Goal: Check status: Check status

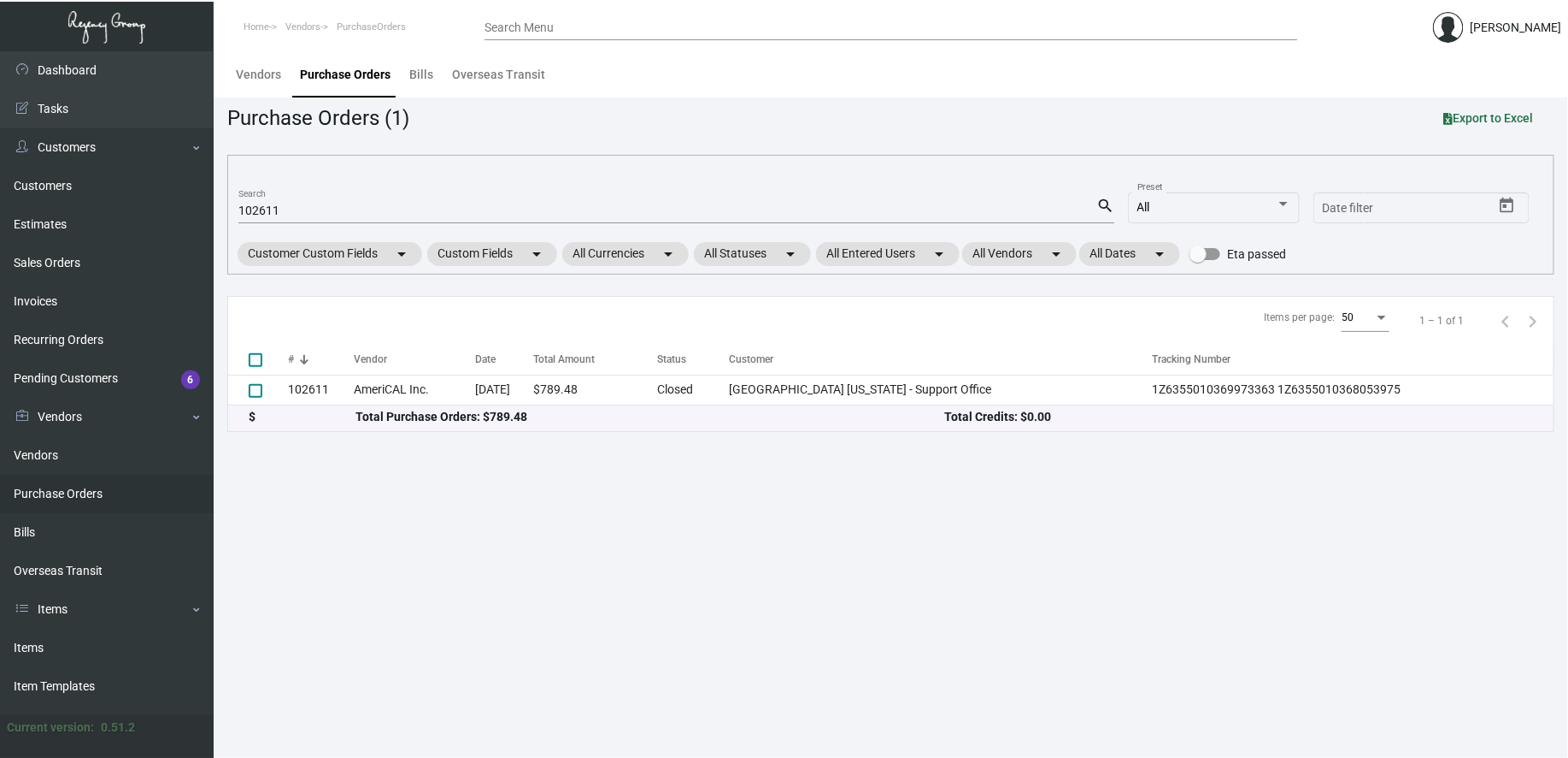
click at [77, 504] on link "Purchase Orders" at bounding box center [107, 494] width 214 height 39
click at [345, 219] on div "102611 Search" at bounding box center [668, 210] width 858 height 26
click at [342, 214] on input "102611" at bounding box center [668, 212] width 858 height 14
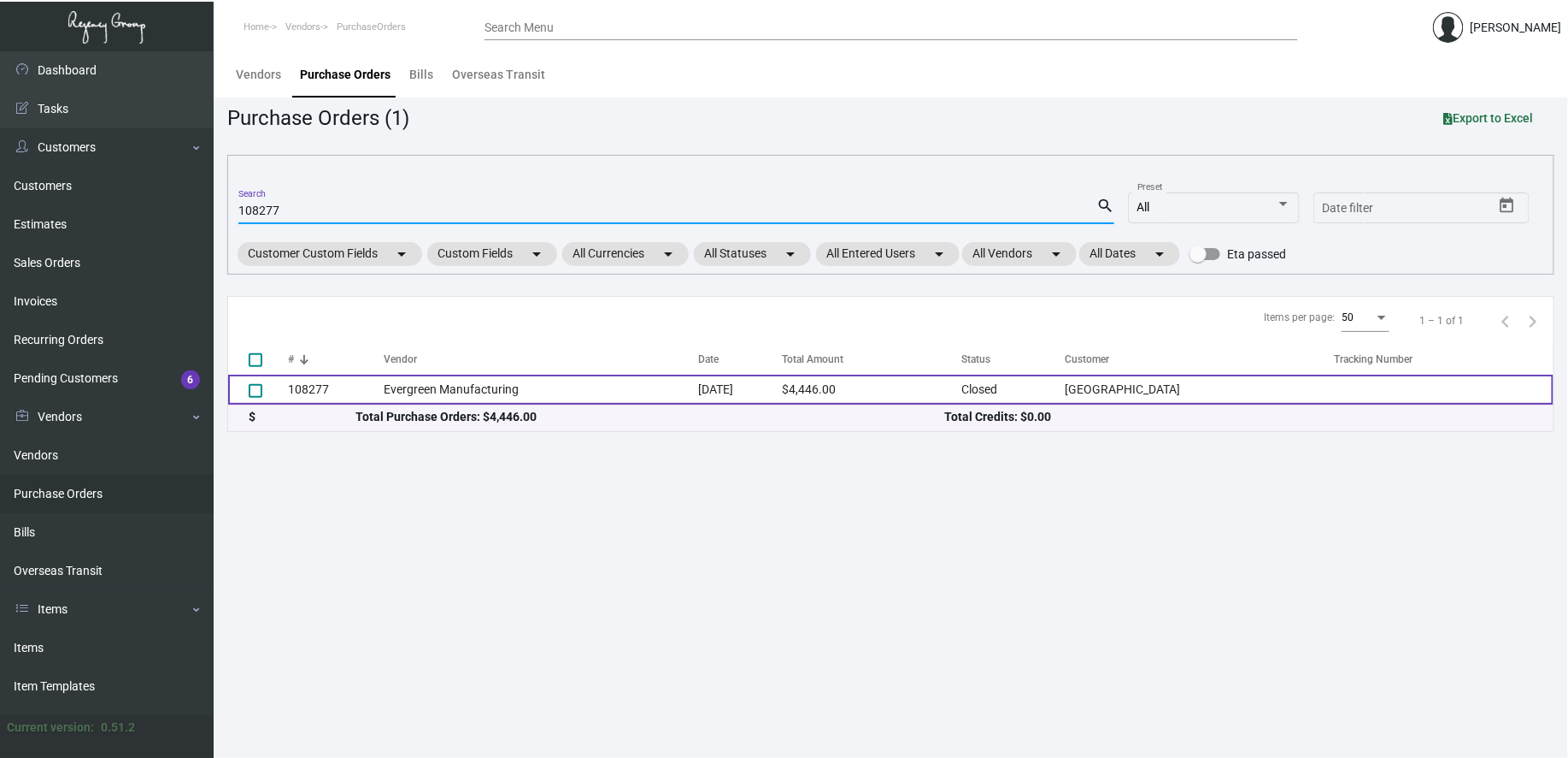
type input "108277"
click at [544, 383] on td "Evergreen Manufacturing" at bounding box center [542, 390] width 315 height 30
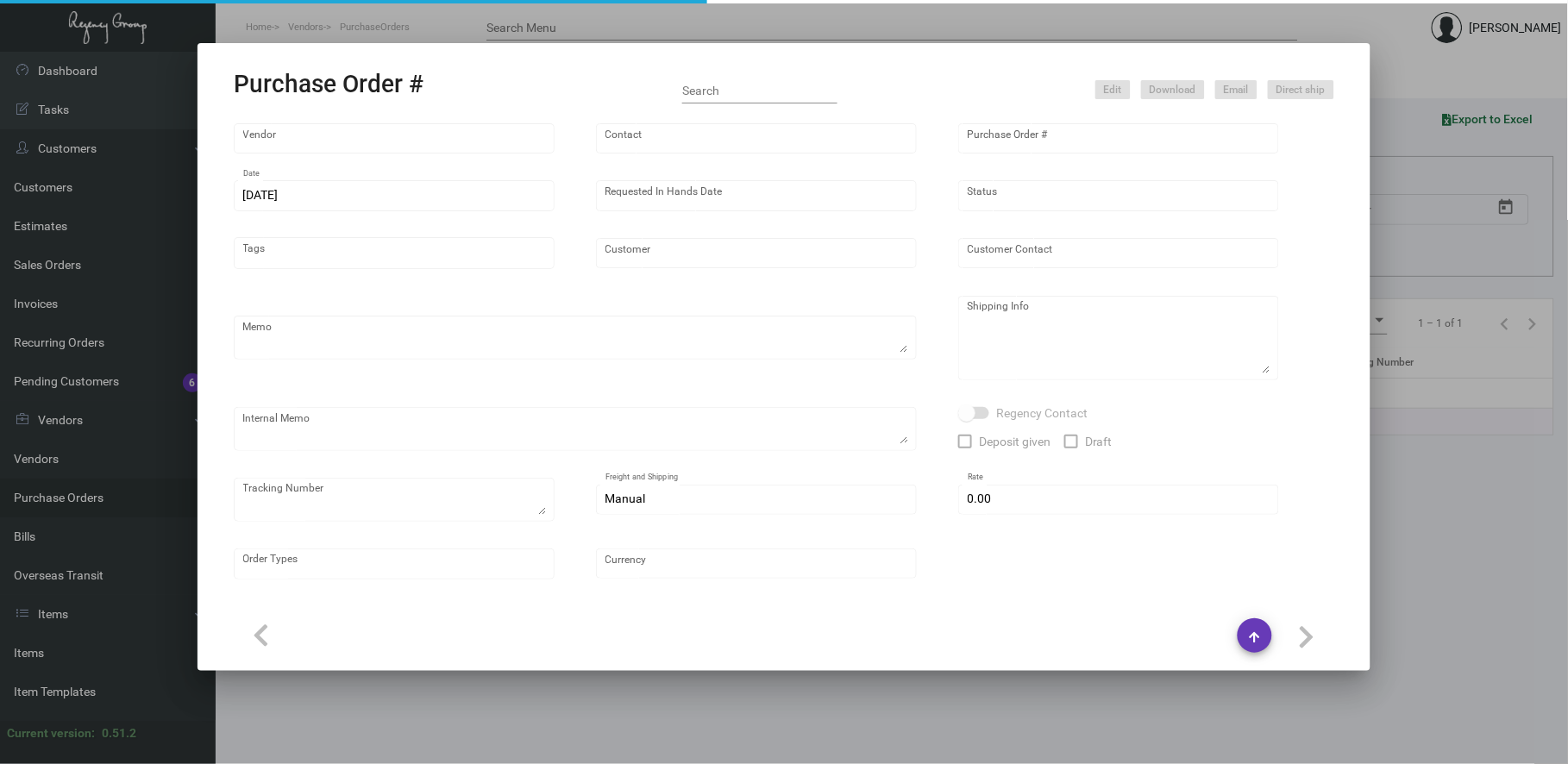
type input "Evergreen Manufacturing"
type input "[PERSON_NAME]"
type input "108277"
type input "[DATE]"
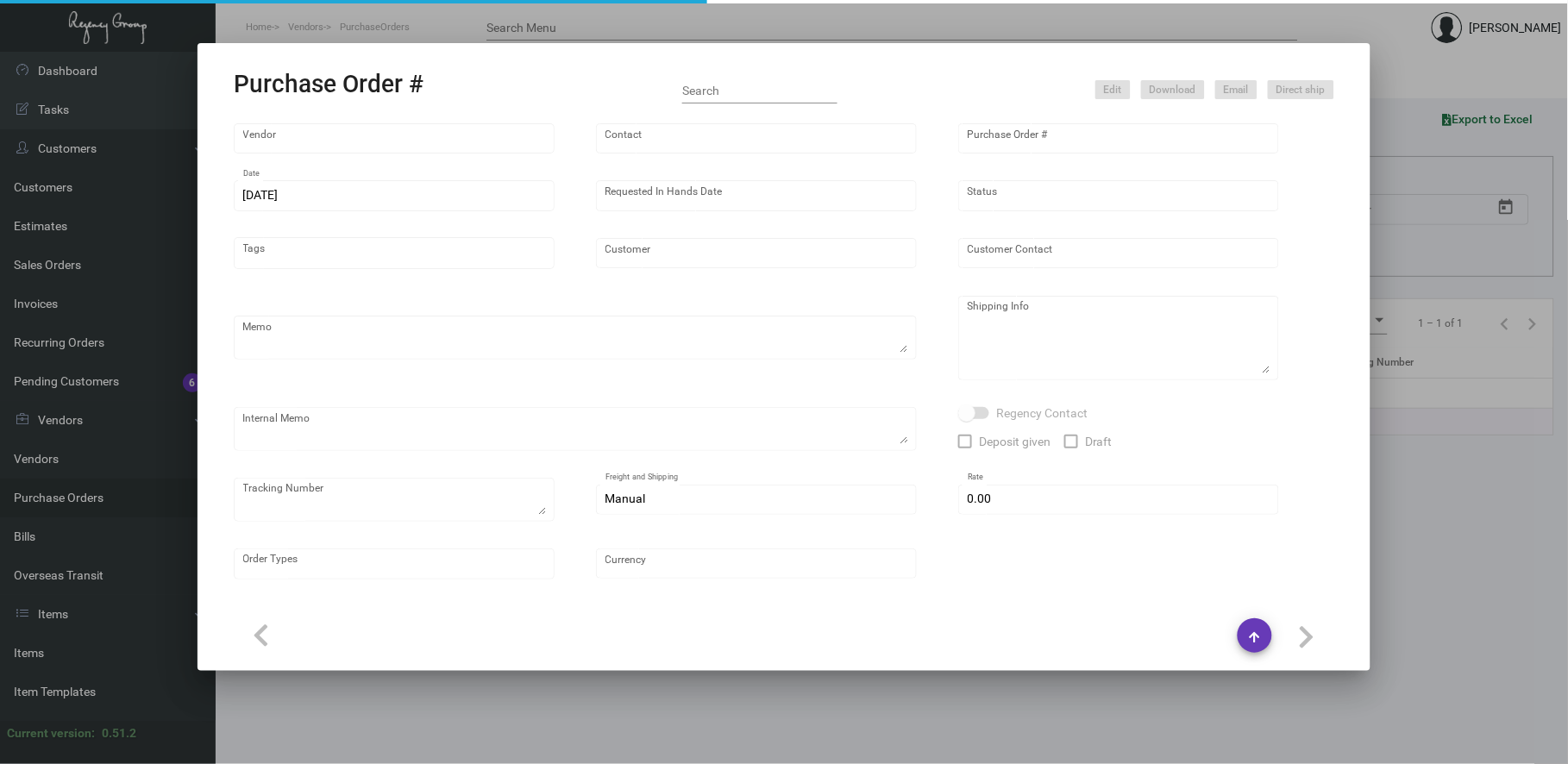
type input "[GEOGRAPHIC_DATA]"
type textarea "PLEASE SEND PDF PROOFS TO OUR ART TEAM ; [EMAIL_ADDRESS][DOMAIN_NAME] WITH ME I…"
type textarea "Regency Group NJ - [PERSON_NAME] [STREET_ADDRESS]"
type textarea "11.11 - Original sample found here @ the NY Office sent to Vendor; 1Z1AY2760399…"
checkbox input "true"
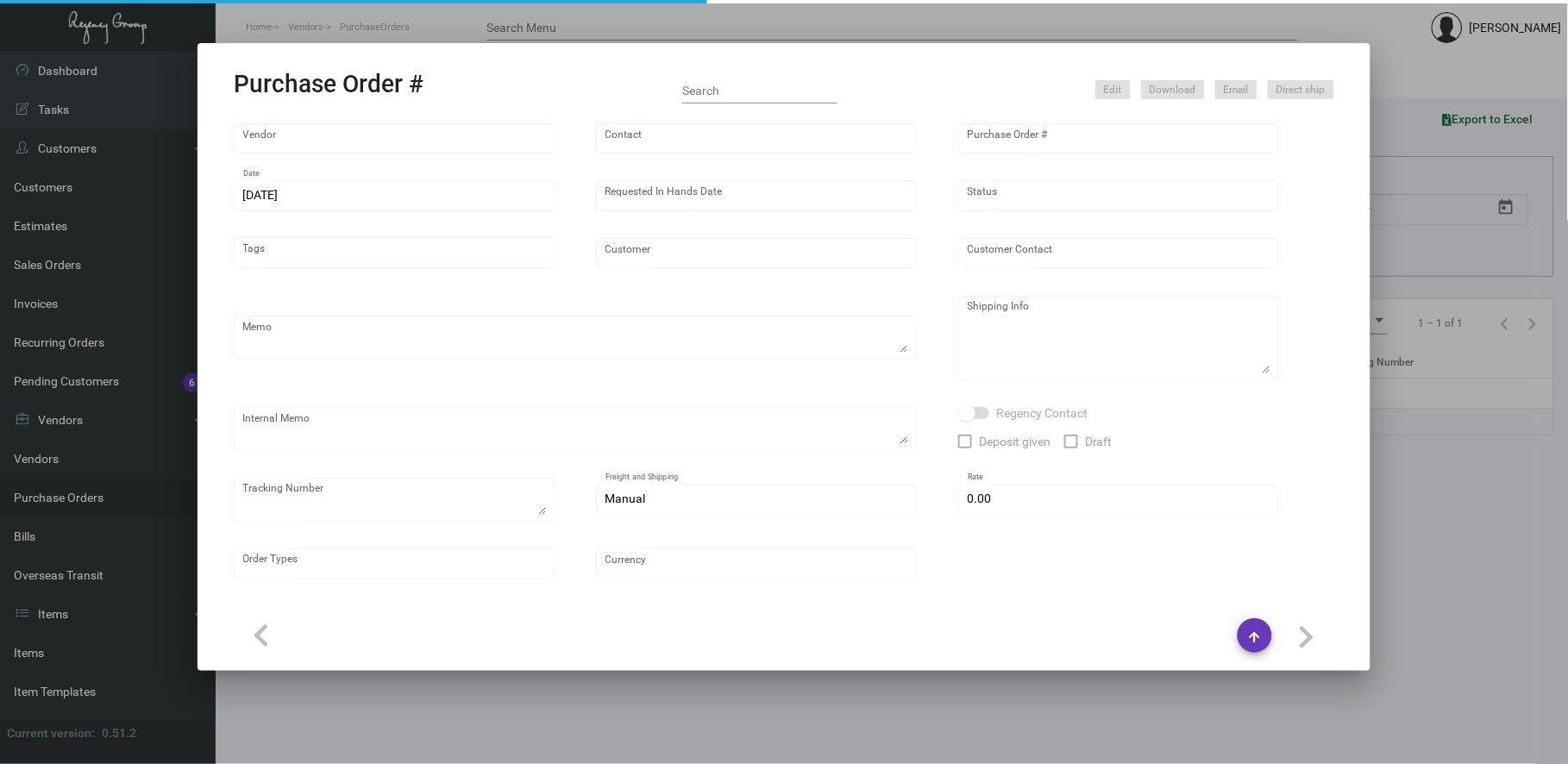
type input "$ 0.00"
type input "United States Dollar $"
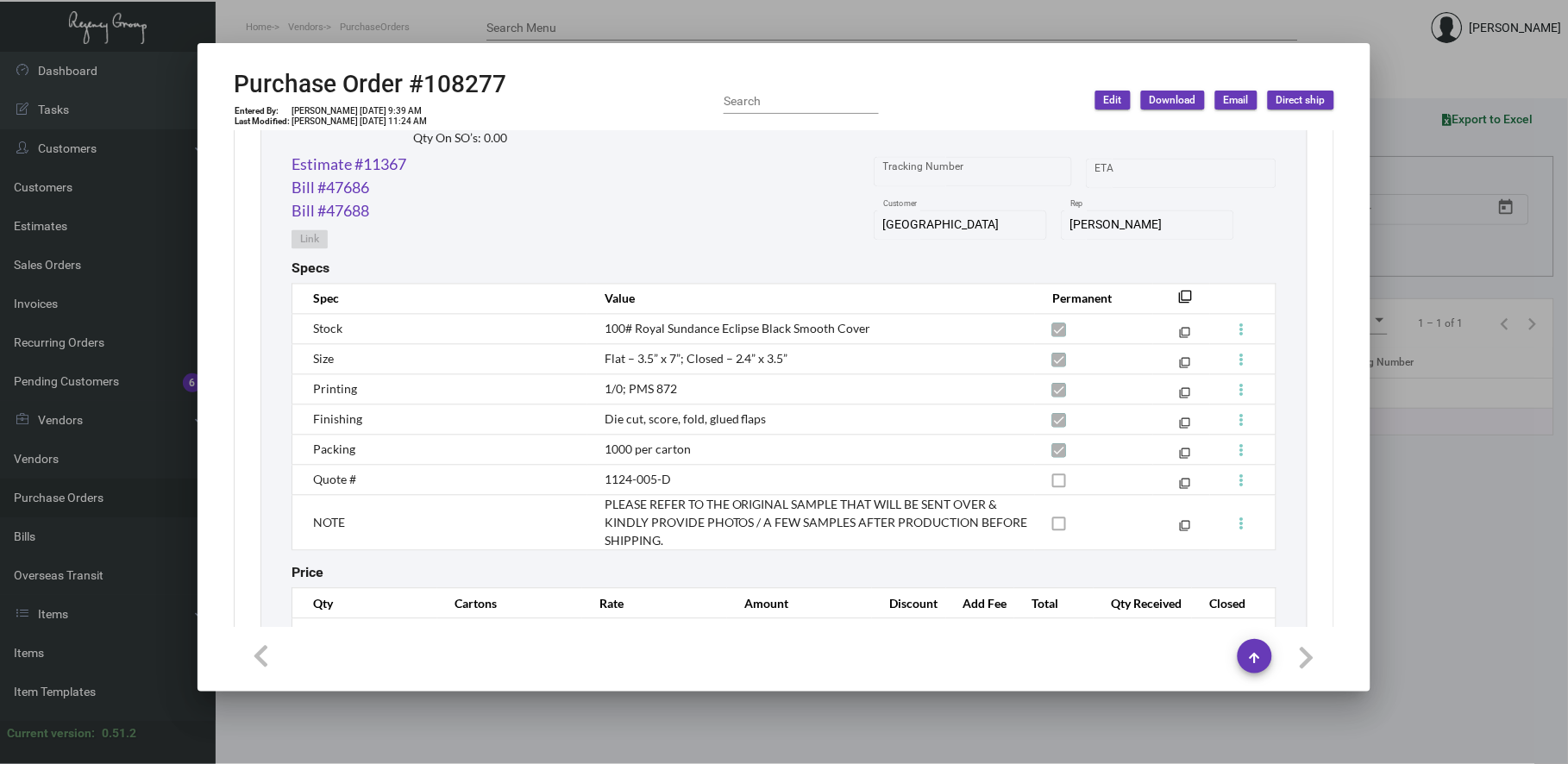
scroll to position [980, 0]
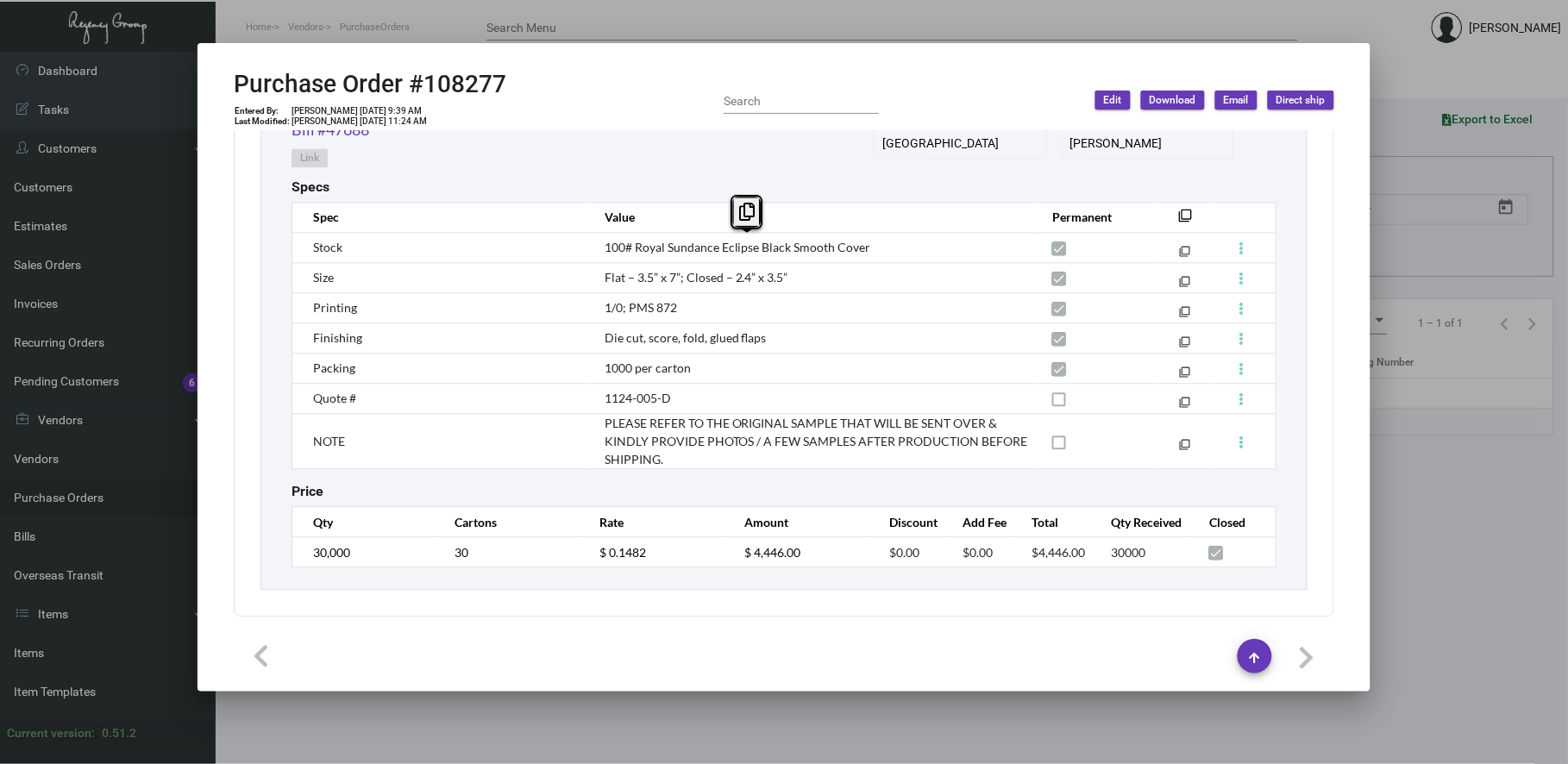
drag, startPoint x: 869, startPoint y: 248, endPoint x: 634, endPoint y: 246, distance: 235.0
click at [634, 246] on td "100# Royal Sundance Eclipse Black Smooth Cover" at bounding box center [812, 248] width 448 height 30
copy span "Royal Sundance Eclipse Black Smooth Cover"
drag, startPoint x: 795, startPoint y: 276, endPoint x: 596, endPoint y: 282, distance: 199.1
click at [596, 282] on td "Flat – 3.5” x 7”; Closed – 2.4” x 3.5”" at bounding box center [812, 278] width 448 height 30
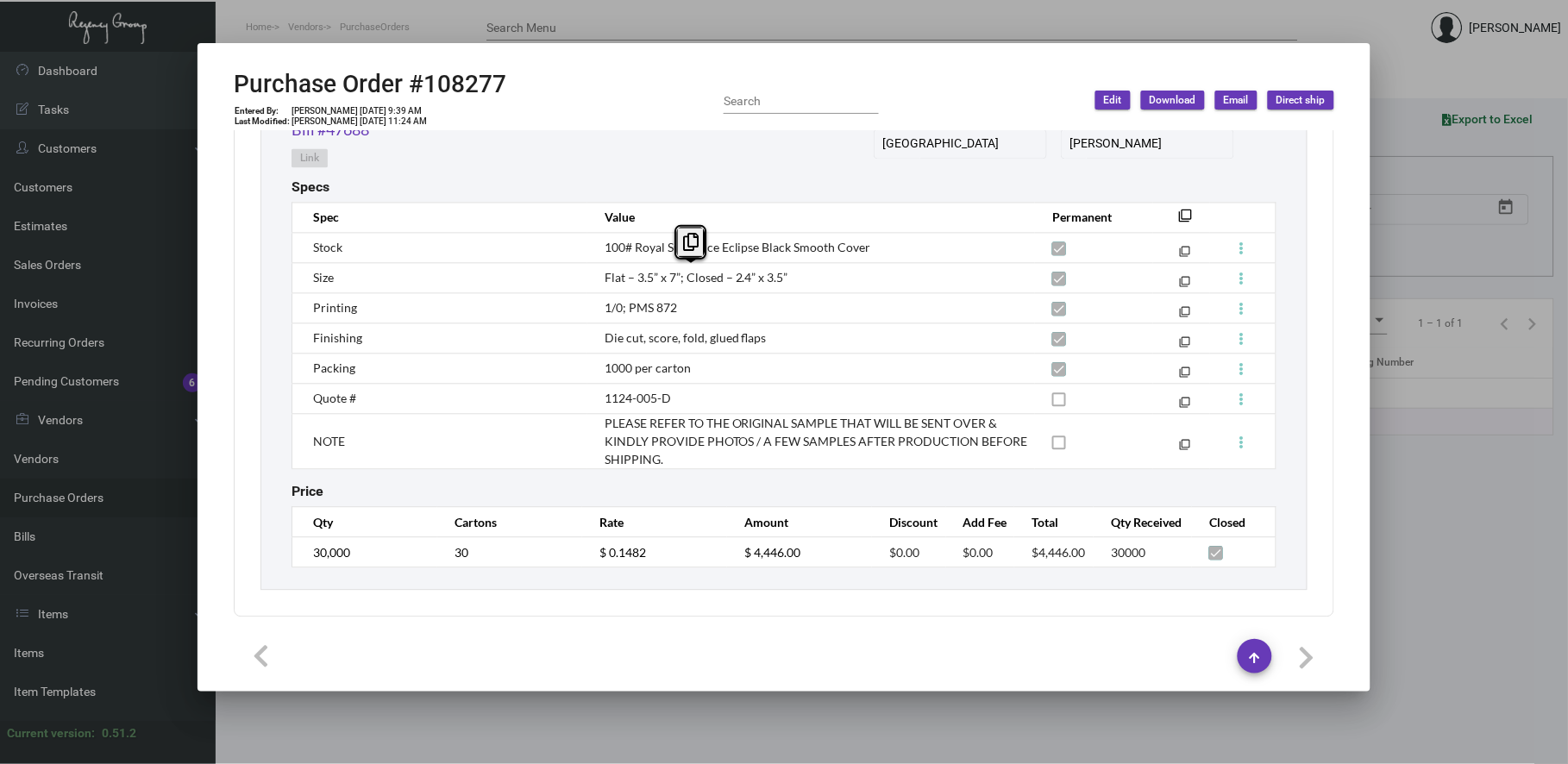
copy span "Flat – 3.5” x 7”; Closed – 2.4” x 3.5”"
click at [484, 79] on h2 "Purchase Order #108277" at bounding box center [370, 84] width 273 height 29
copy h2 "108277"
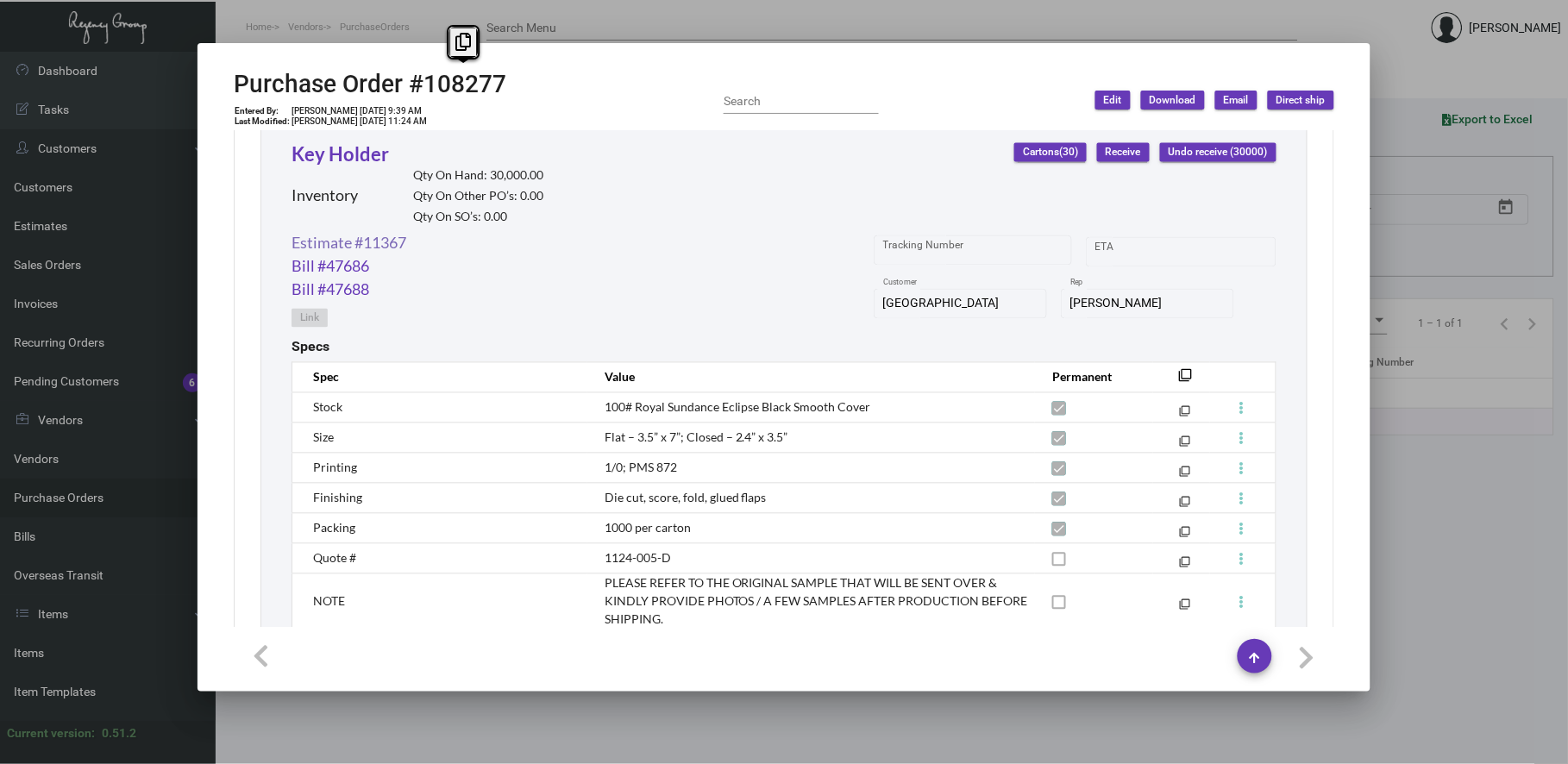
scroll to position [661, 0]
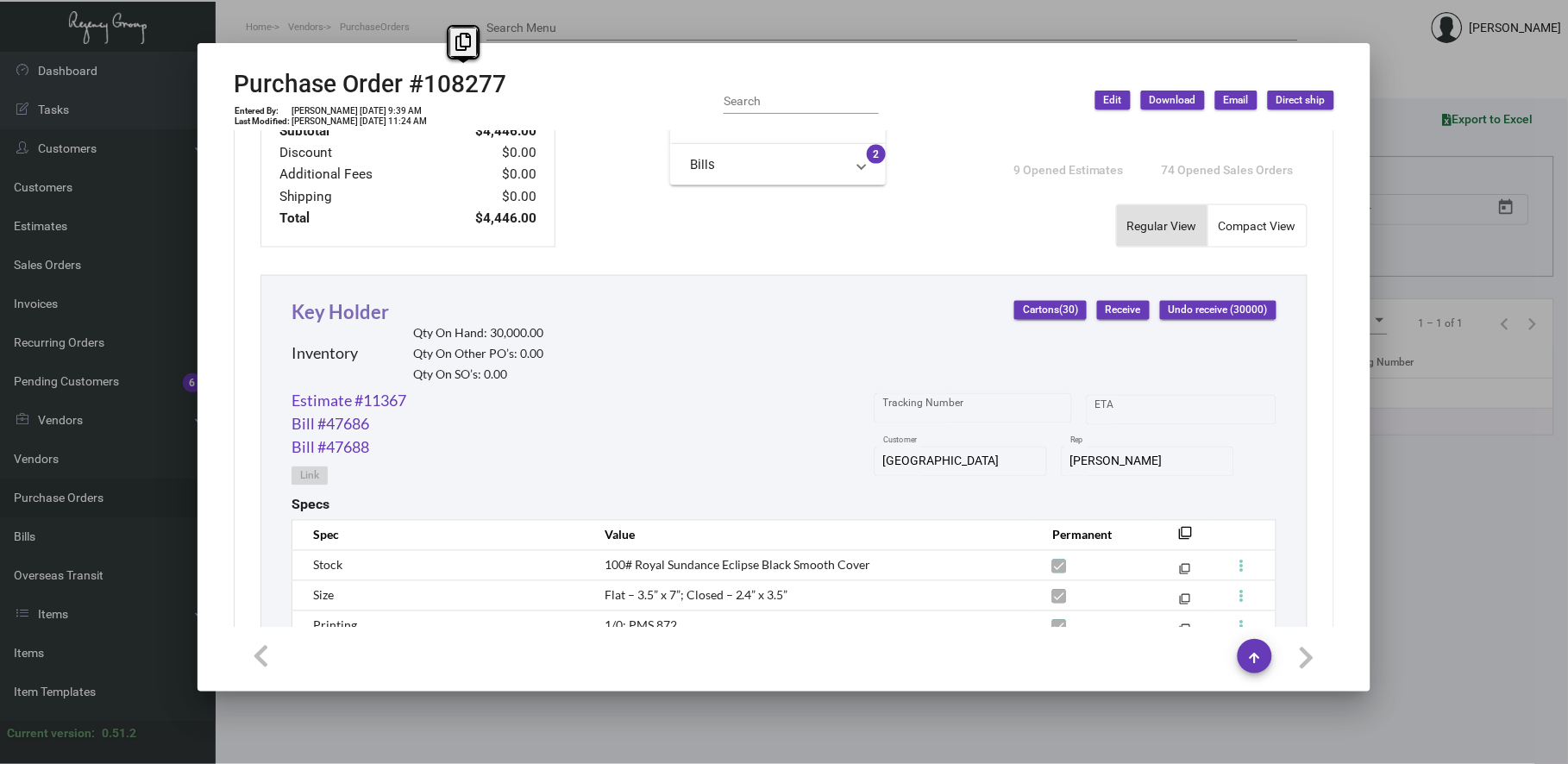
click at [348, 306] on link "Key Holder" at bounding box center [340, 312] width 98 height 23
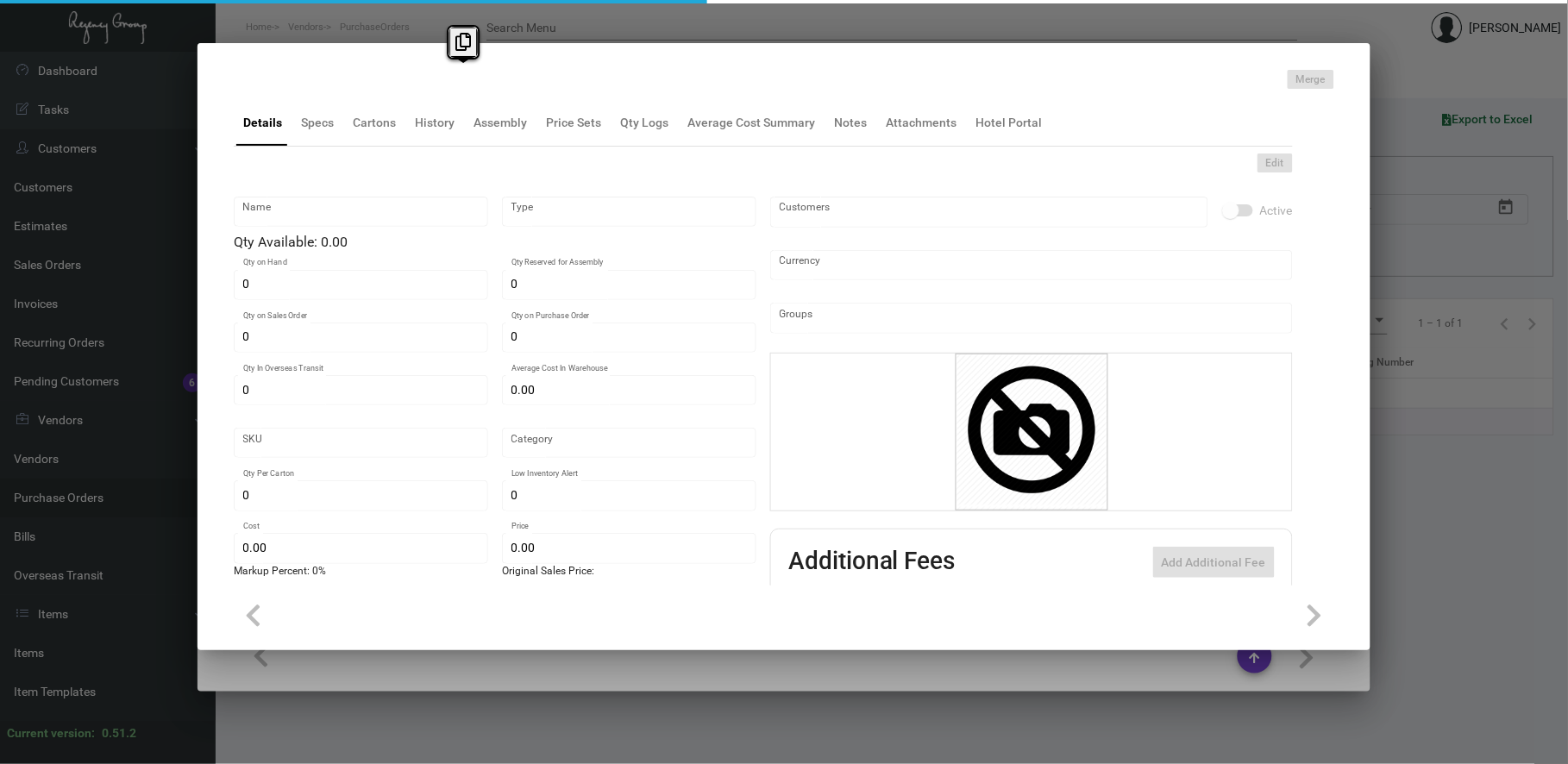
type input "Key Holder"
type input "Inventory"
type input "30,000"
type input "$ 0.15929"
type input "3383"
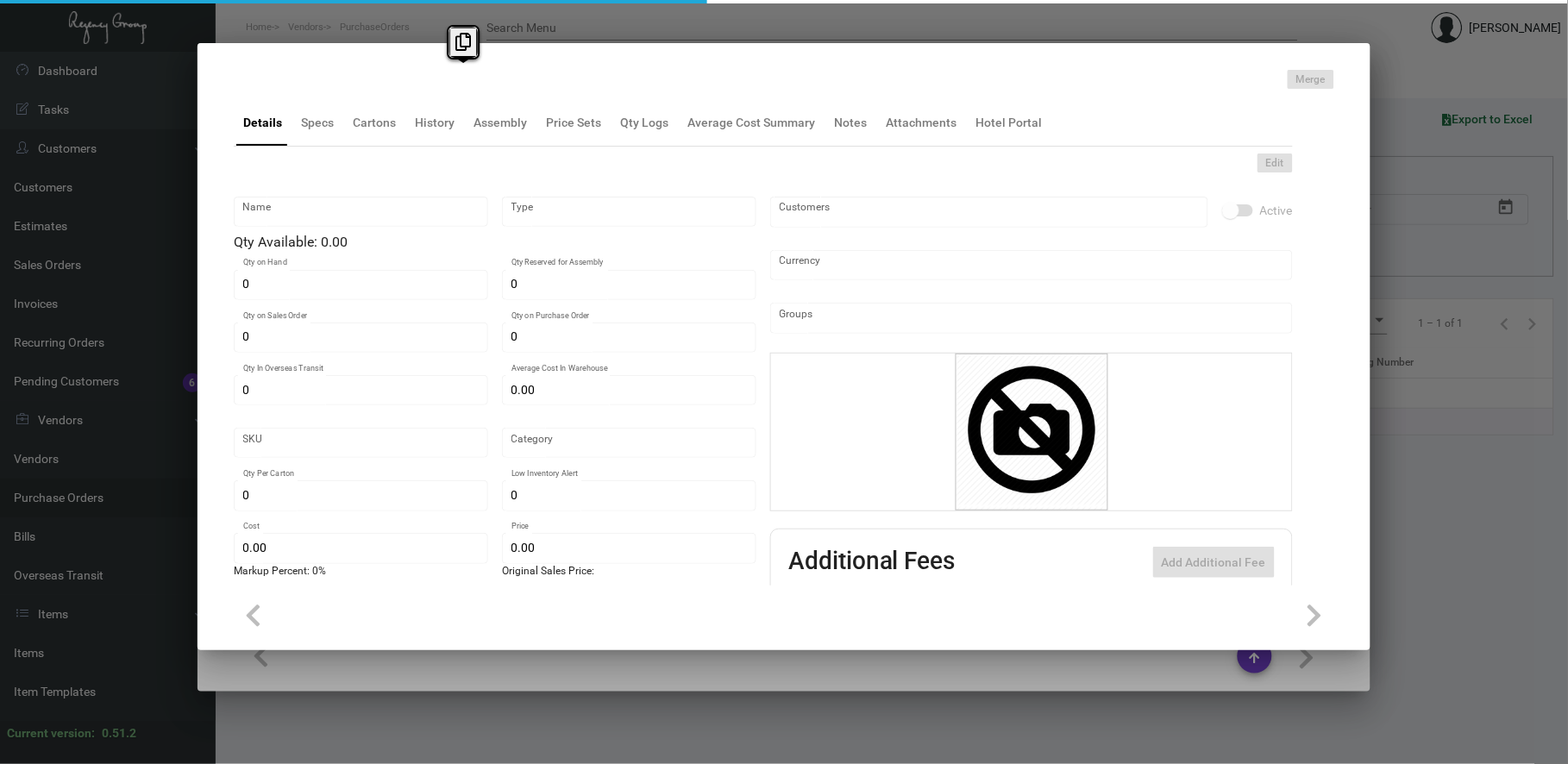
type input "Standard"
type input "1,000"
type input "2,000"
type input "$ 0.1482"
type input "$ 0.3196"
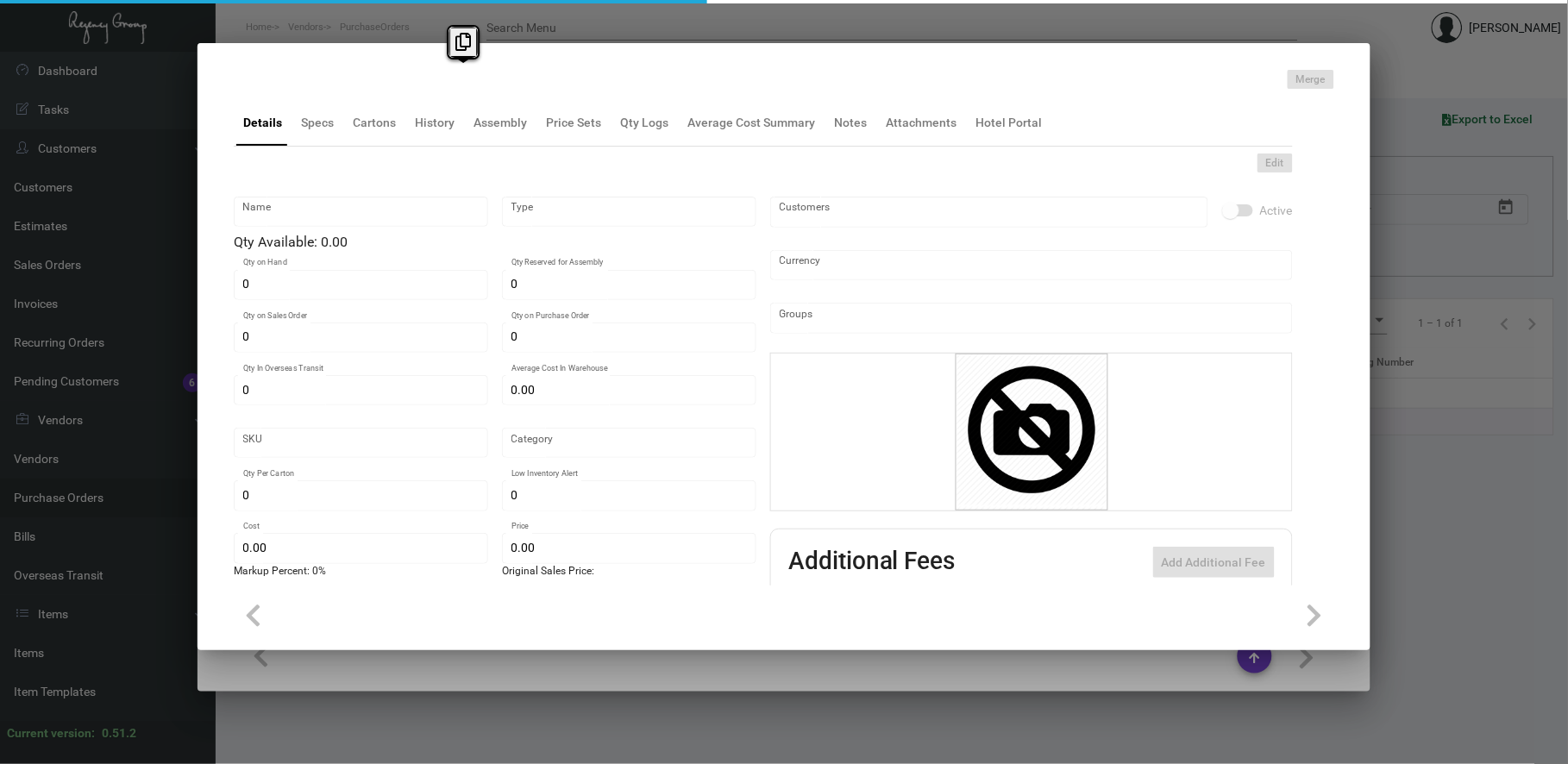
type textarea "Key Holder: Open Size 3.5x7 on Sundance Smooth, 100# Cover Eclipse Black printi…"
checkbox input "true"
type input "United States Dollar $"
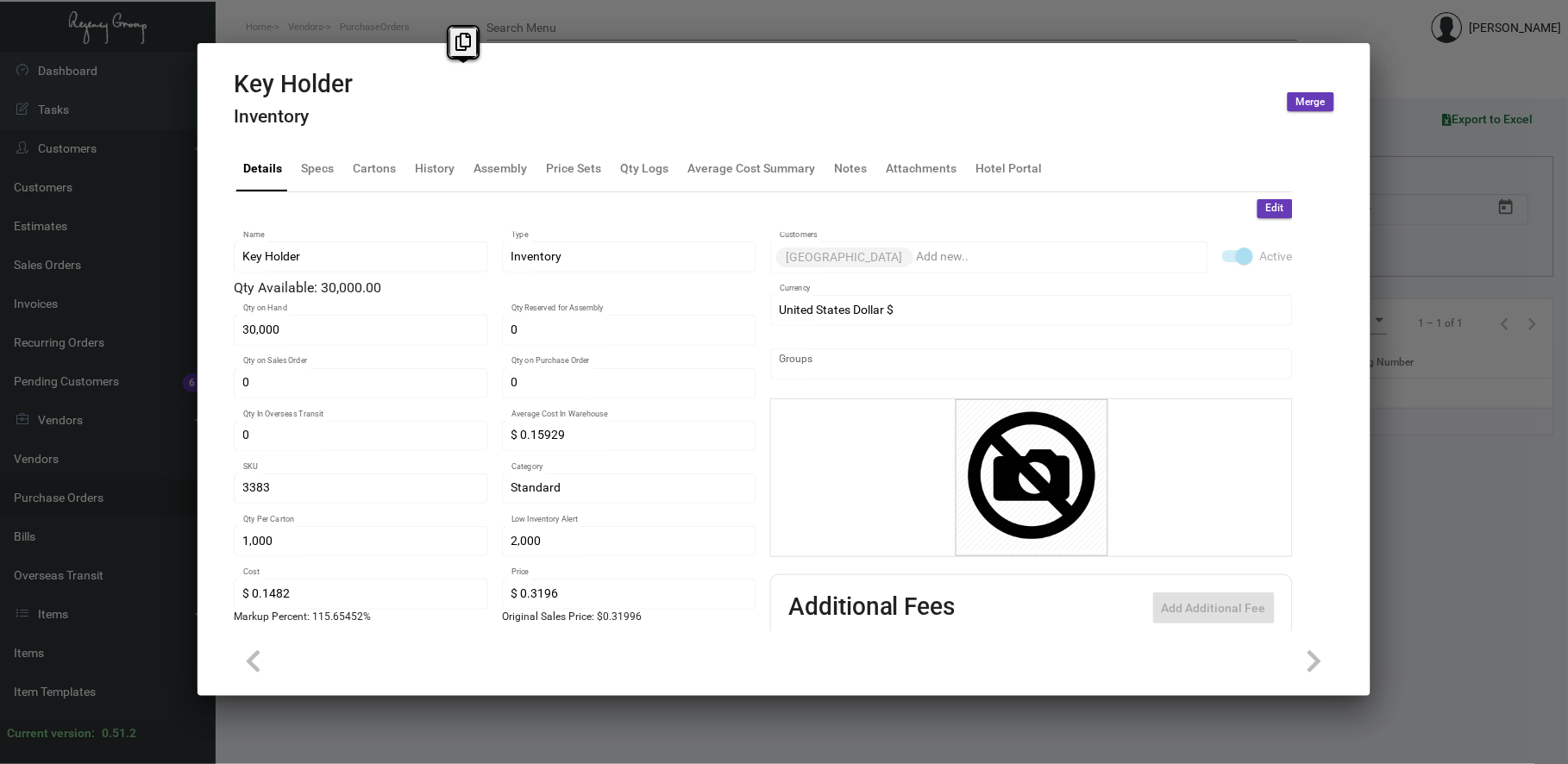
click at [425, 143] on body "Home Vendors PurchaseOrders Search Menu [PERSON_NAME] Dashboard Dashboard Tasks…" at bounding box center [784, 382] width 1568 height 764
click at [432, 178] on div "History" at bounding box center [435, 168] width 53 height 42
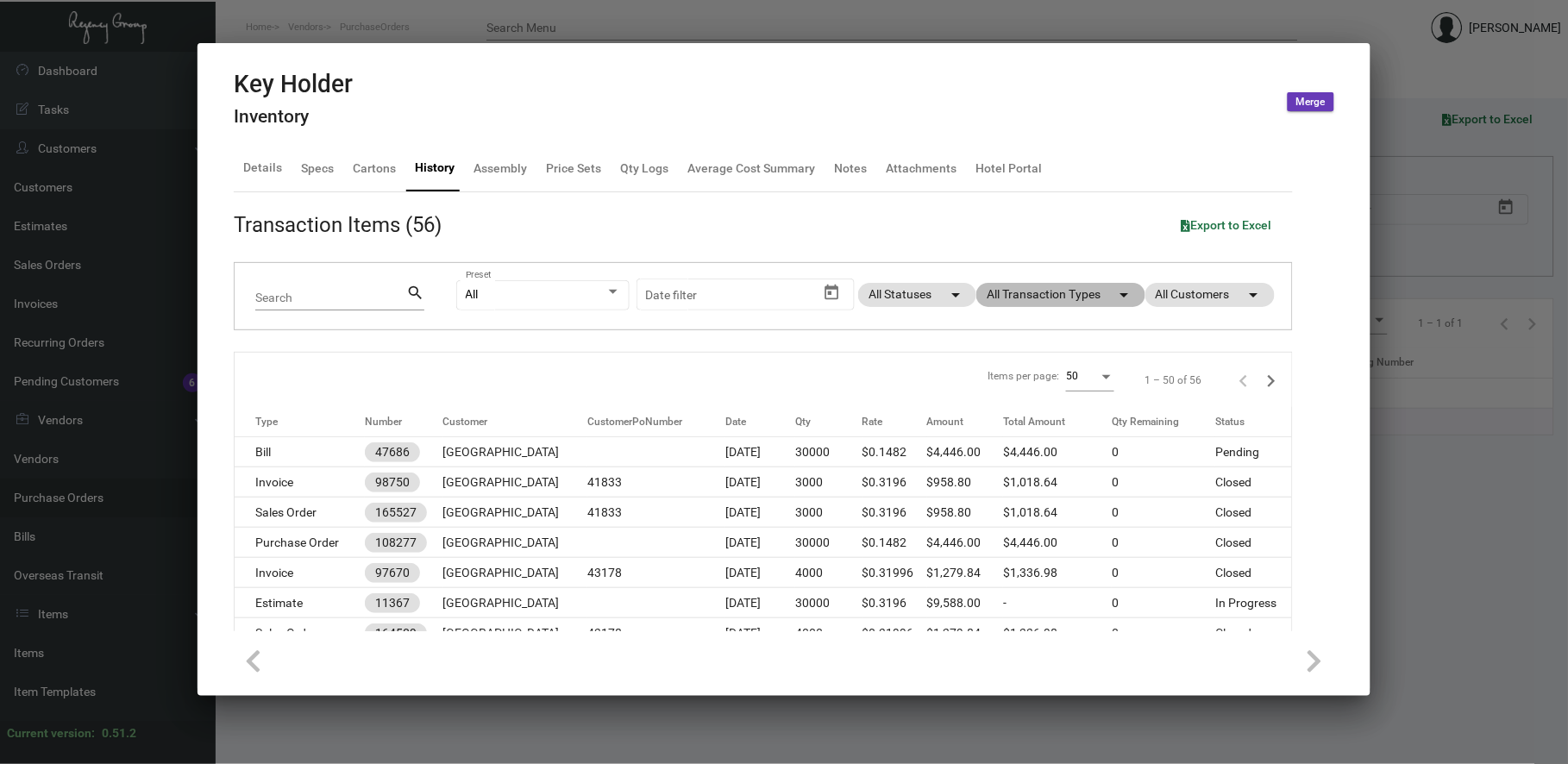
click at [1123, 290] on mat-chip "All Transaction Types arrow_drop_down" at bounding box center [1060, 294] width 169 height 24
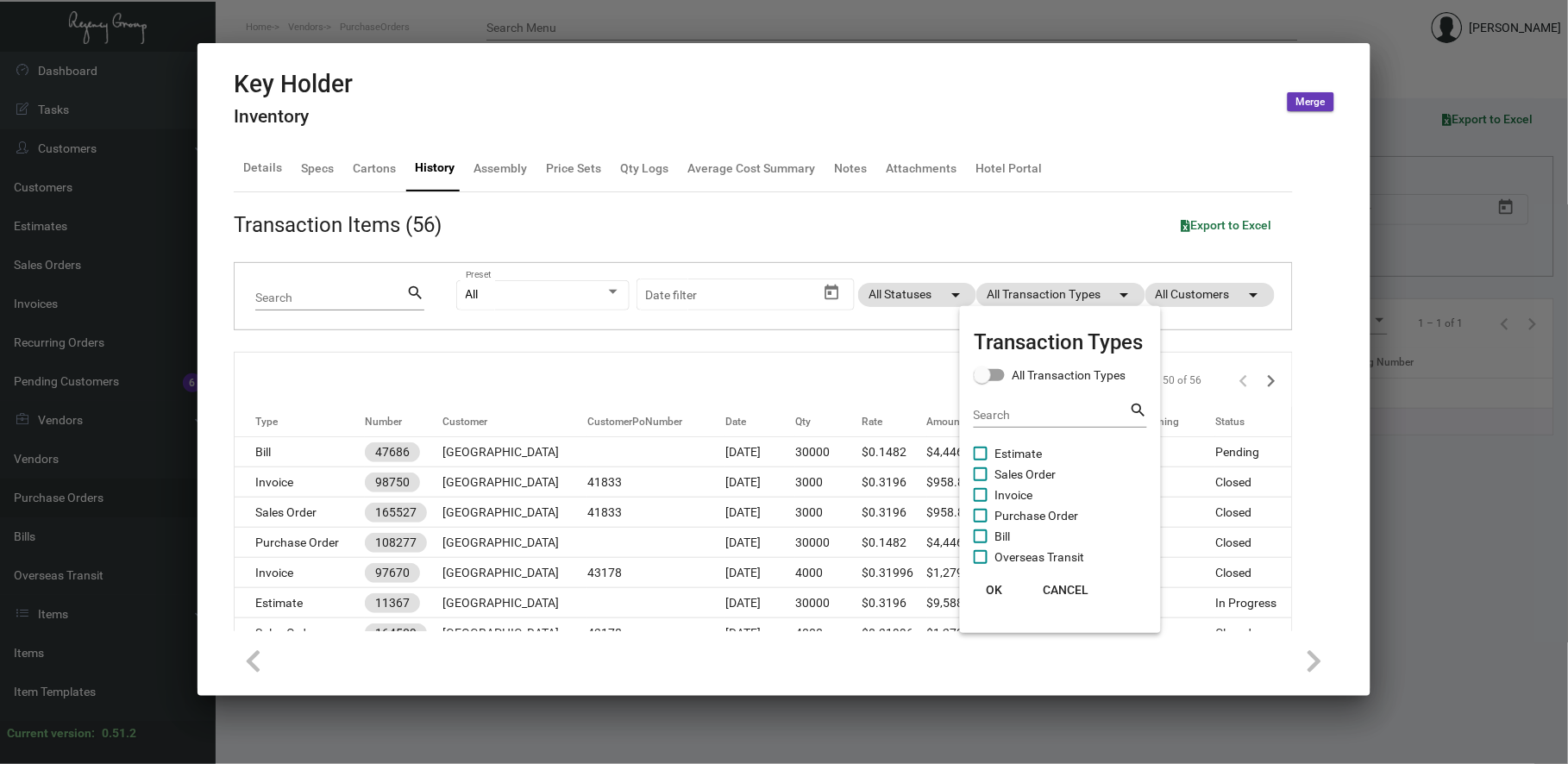
click at [1039, 515] on span "Purchase Order" at bounding box center [1036, 515] width 84 height 20
click at [980, 522] on input "Purchase Order" at bounding box center [980, 522] width 1 height 1
checkbox input "true"
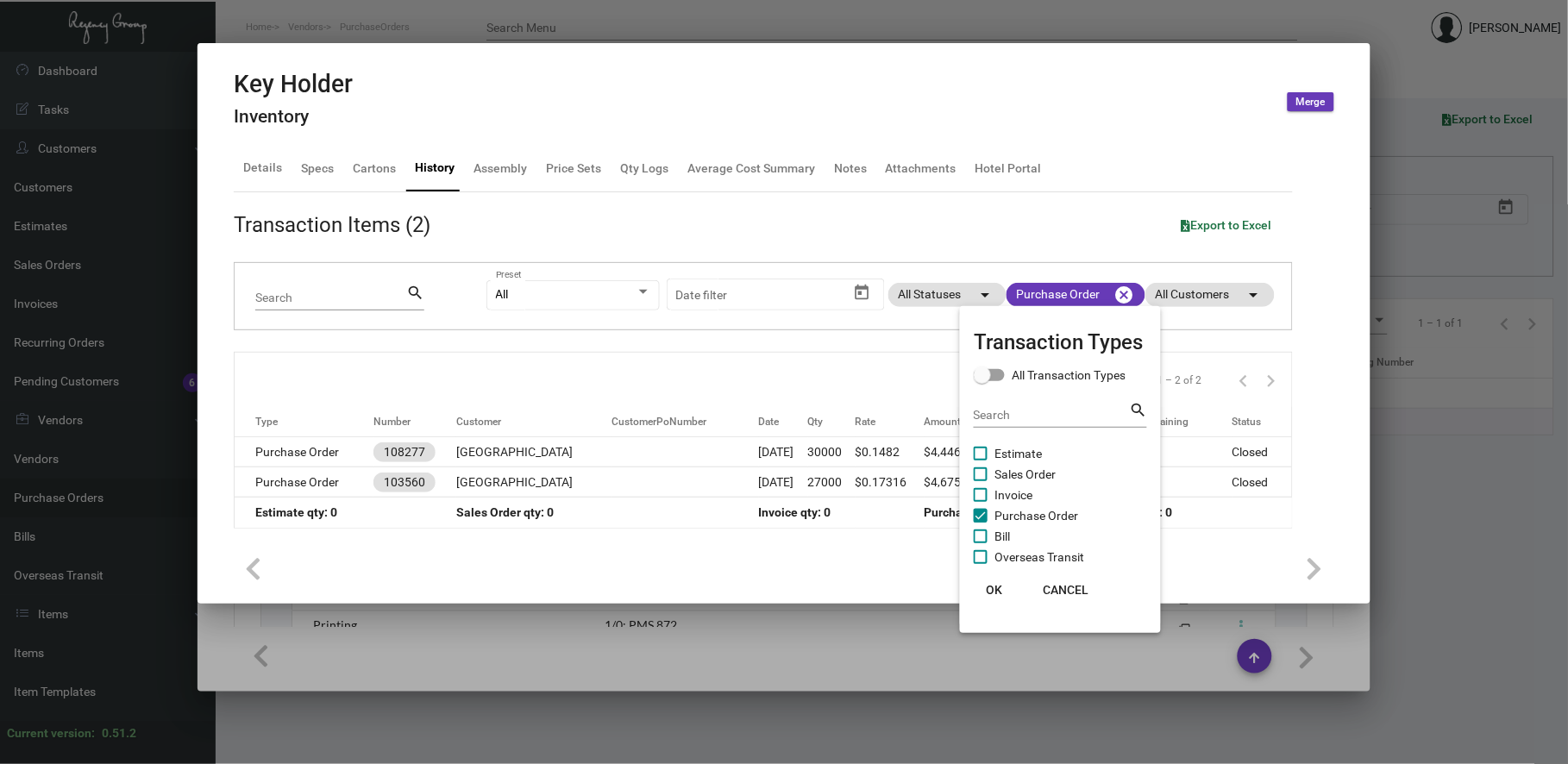
click at [1003, 583] on button "OK" at bounding box center [995, 589] width 55 height 31
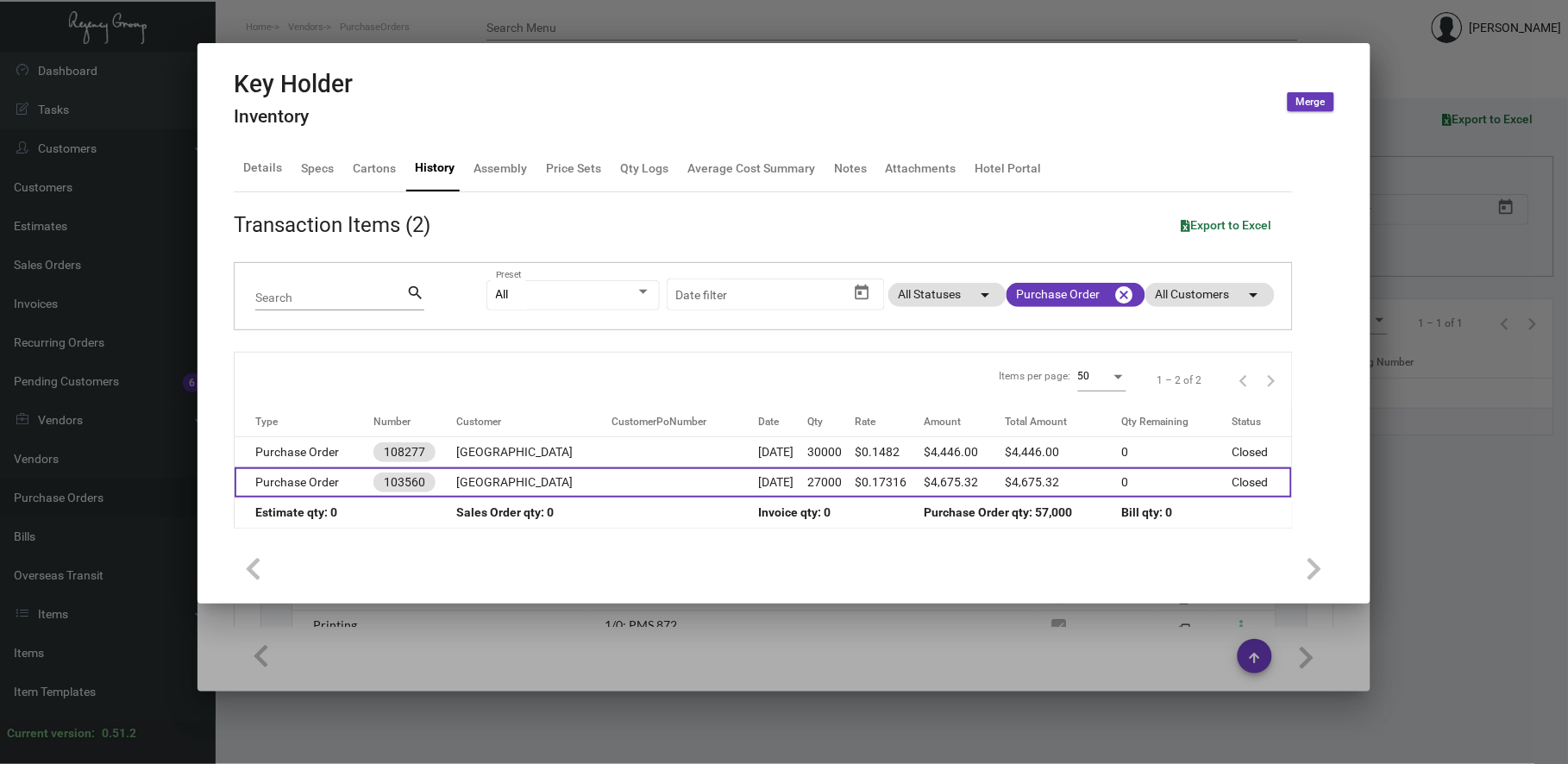
click at [678, 489] on td at bounding box center [685, 482] width 148 height 30
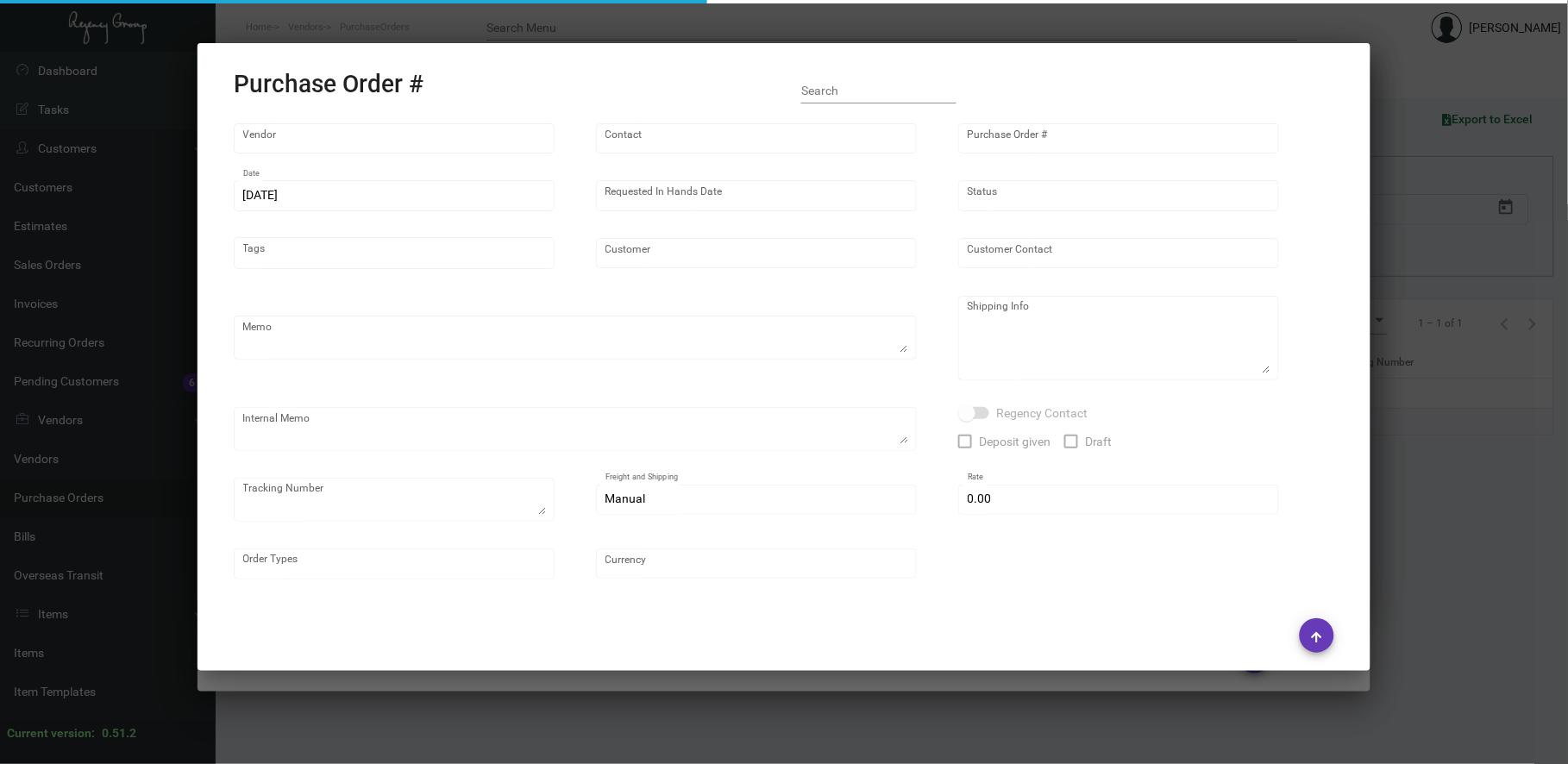
type input "Docuvision"
type input "[PERSON_NAME]"
type input "103560"
type input "[DATE]"
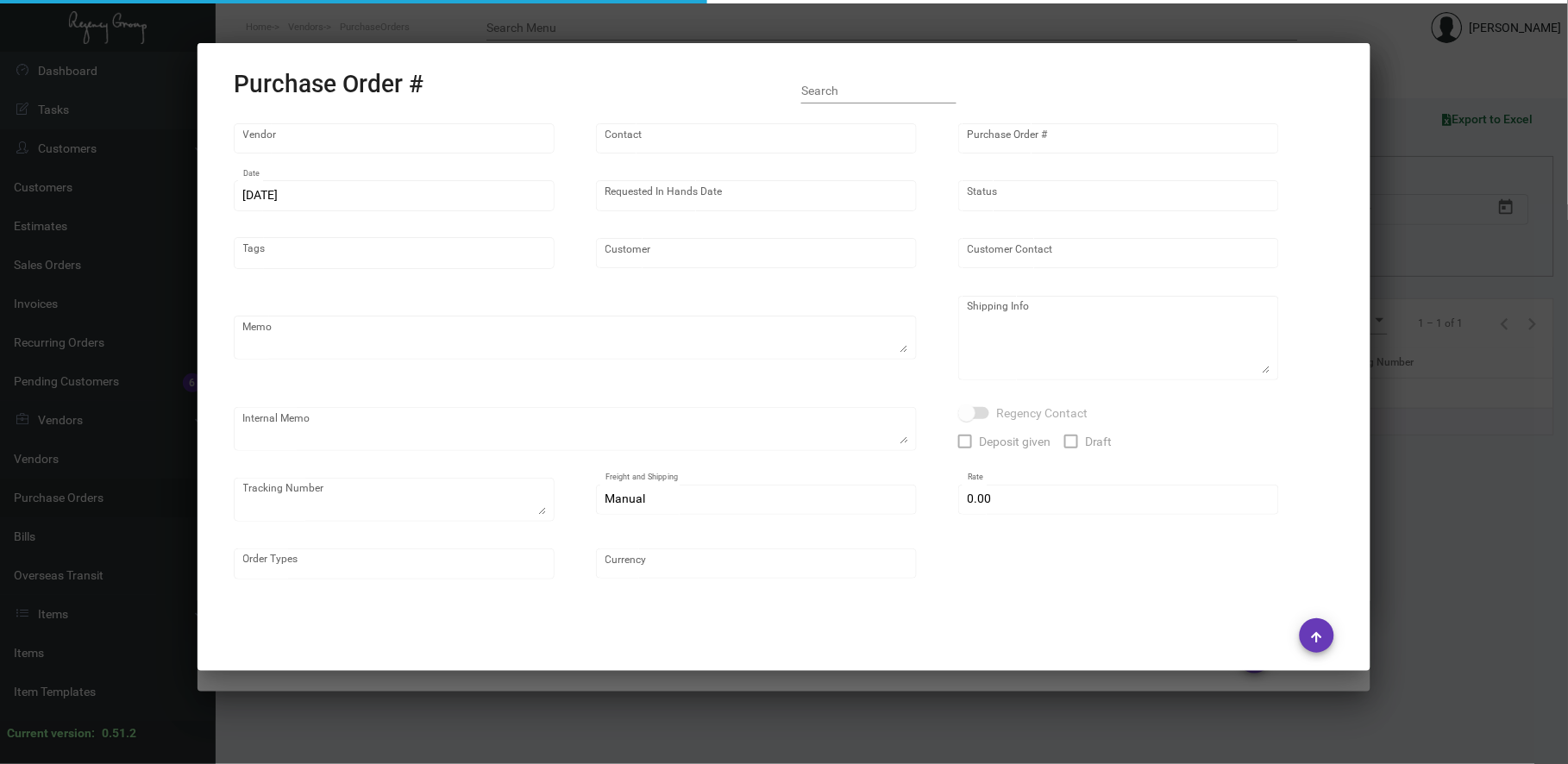
type input "[GEOGRAPHIC_DATA]"
type textarea "PLEASE SEND PDF PROOFS TO OUR ART TEAM ; [EMAIL_ADDRESS][DOMAIN_NAME] WITH ME I…"
type textarea "Split Shipping - See below: 2K DIRECT VIA NDA -- [GEOGRAPHIC_DATA] - [PERSON_NA…"
type textarea "2.7 - At the time of quote this will need ~ 10 BD for the paper to arrive to th…"
type input "$ 0.00"
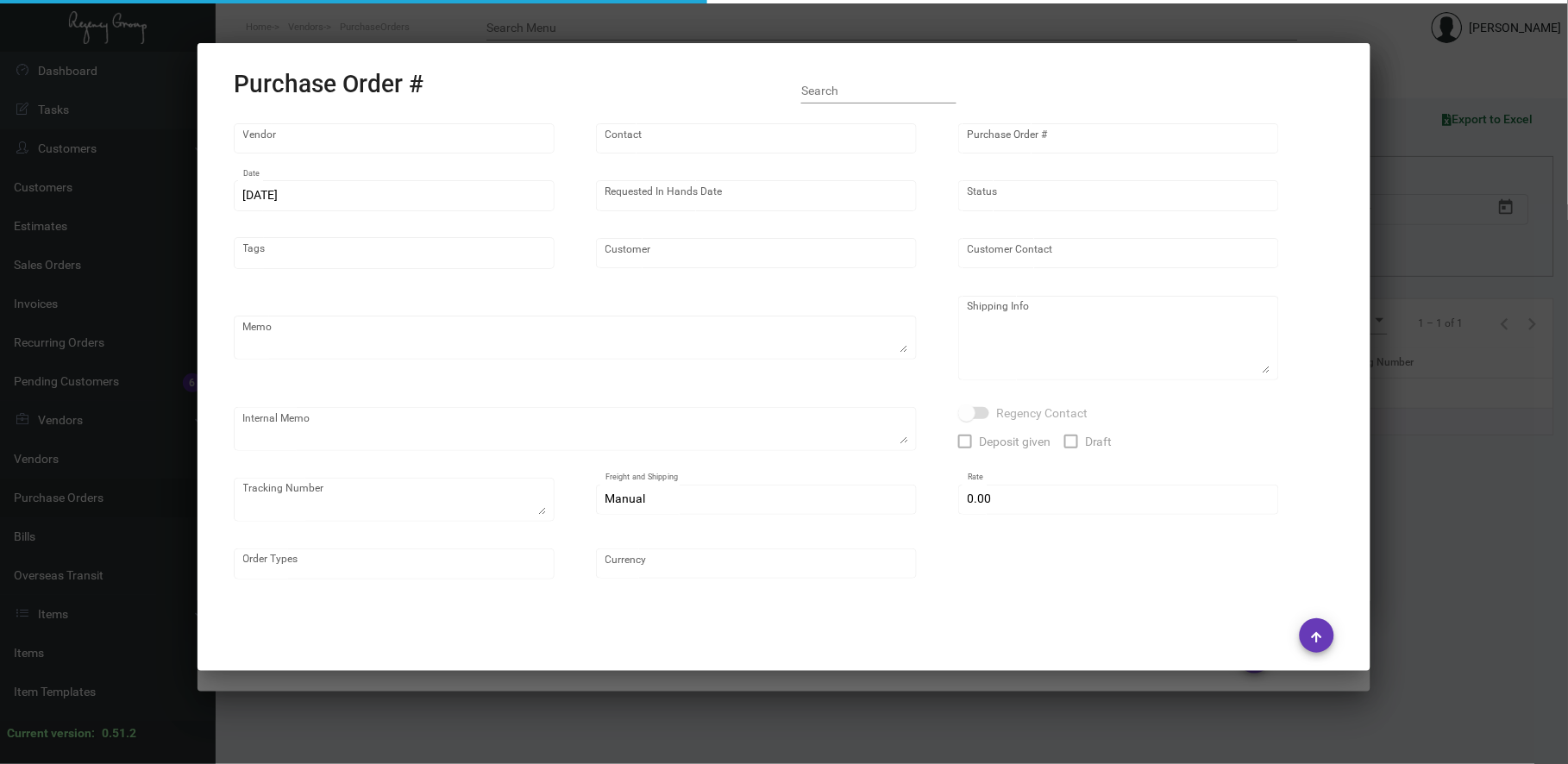
type input "United States Dollar $"
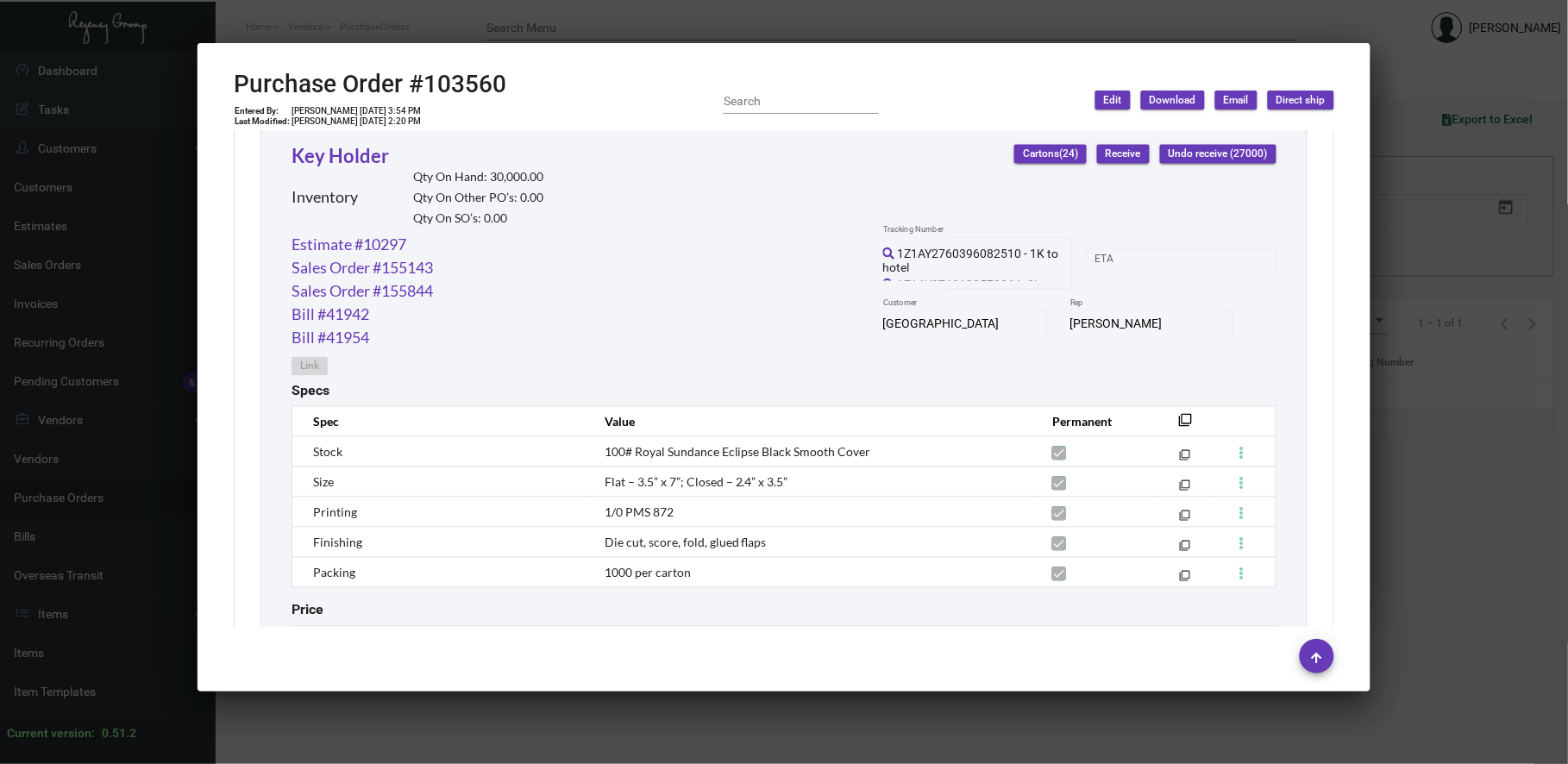
scroll to position [937, 0]
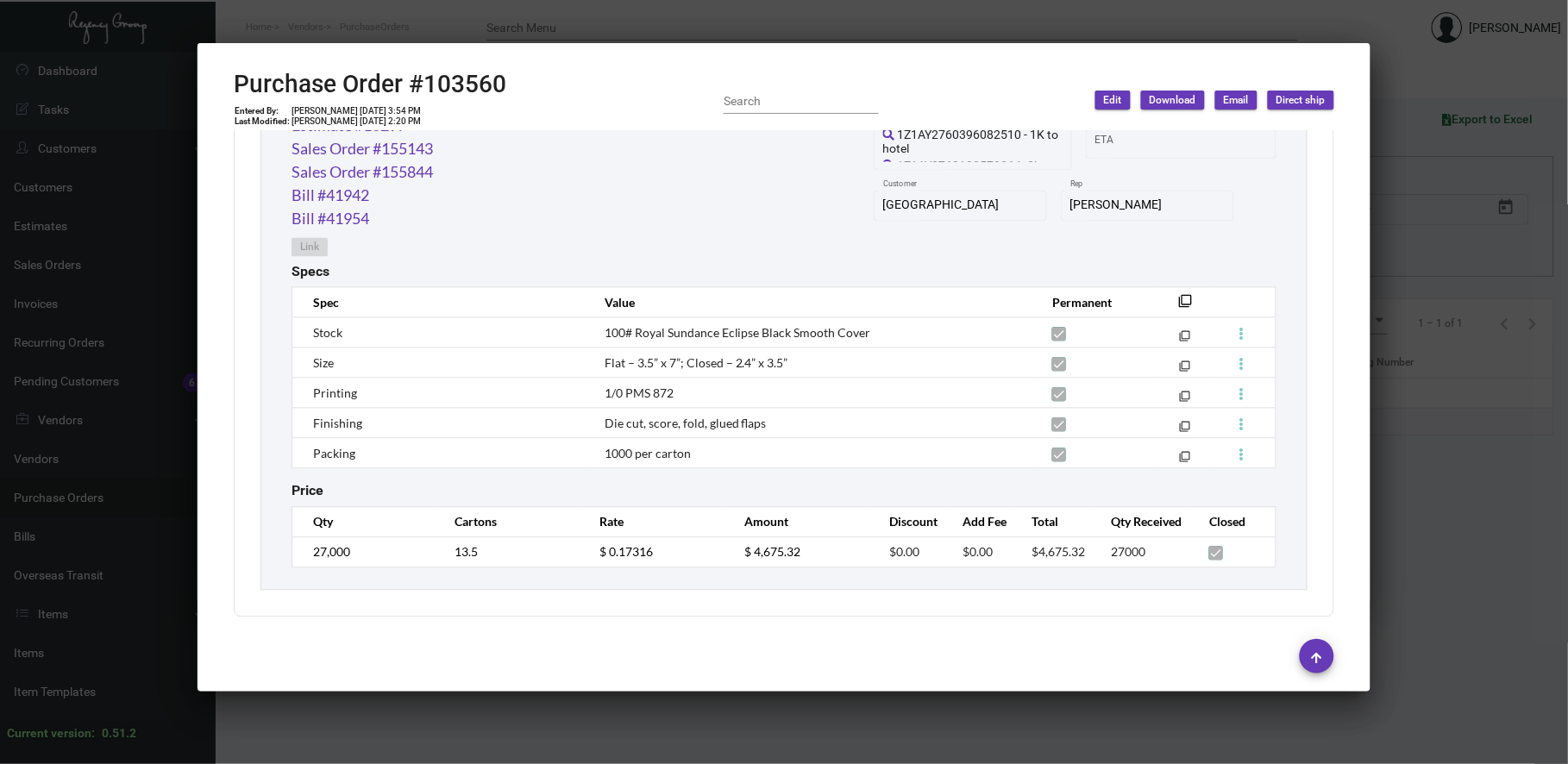
click at [942, 20] on div at bounding box center [784, 382] width 1568 height 764
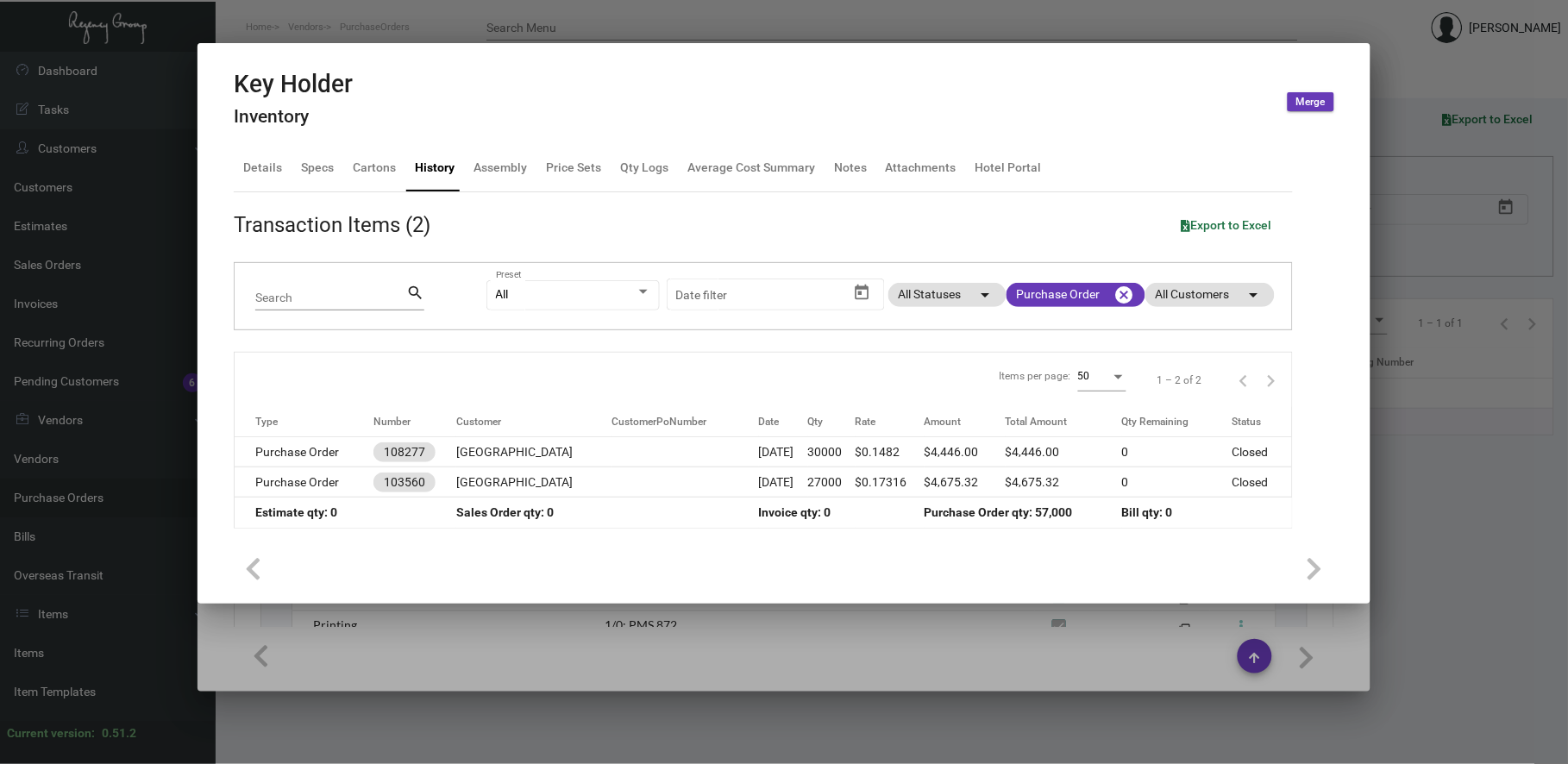
click at [587, 26] on div at bounding box center [784, 382] width 1568 height 764
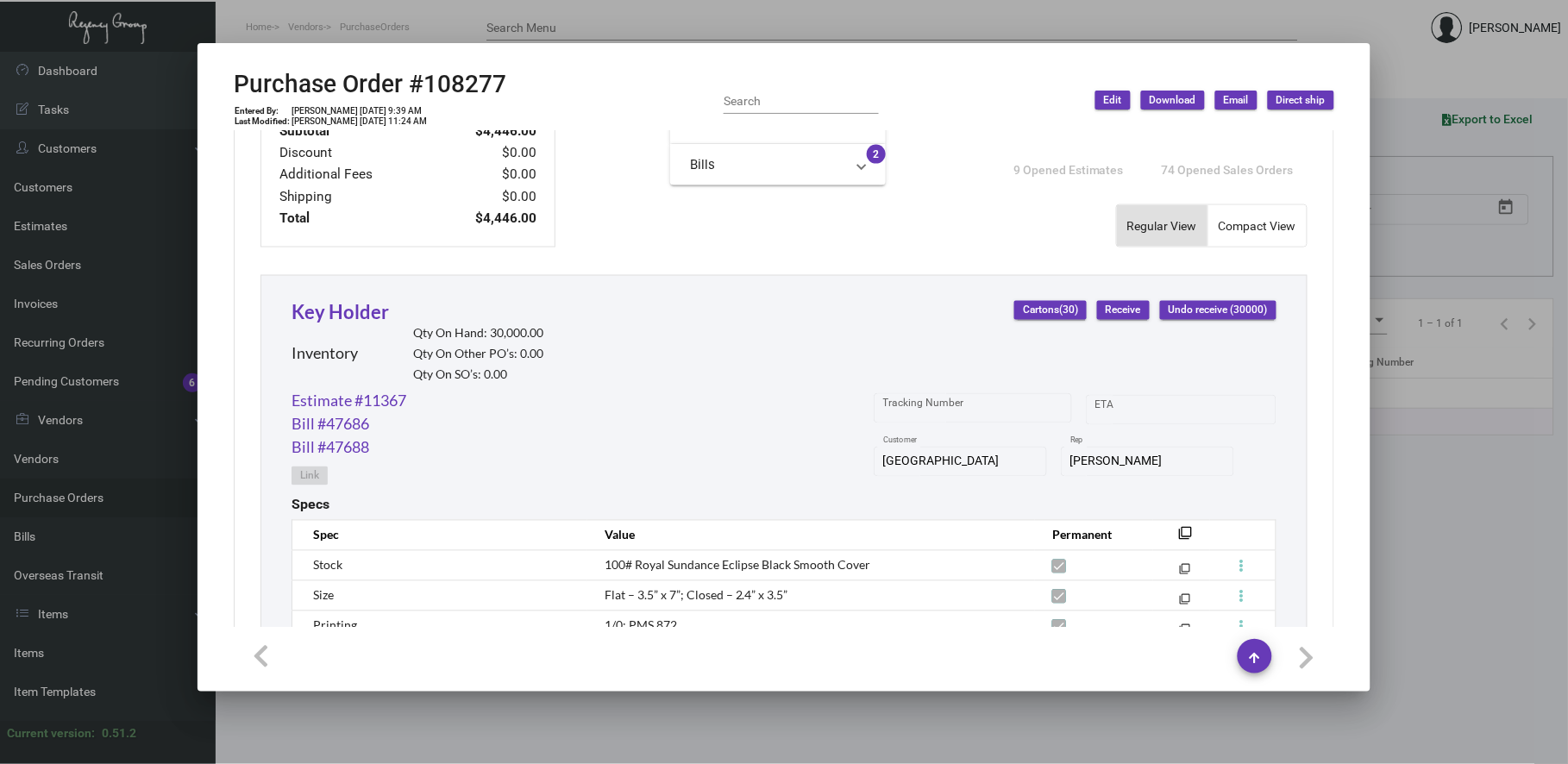
click at [587, 26] on div at bounding box center [784, 382] width 1568 height 764
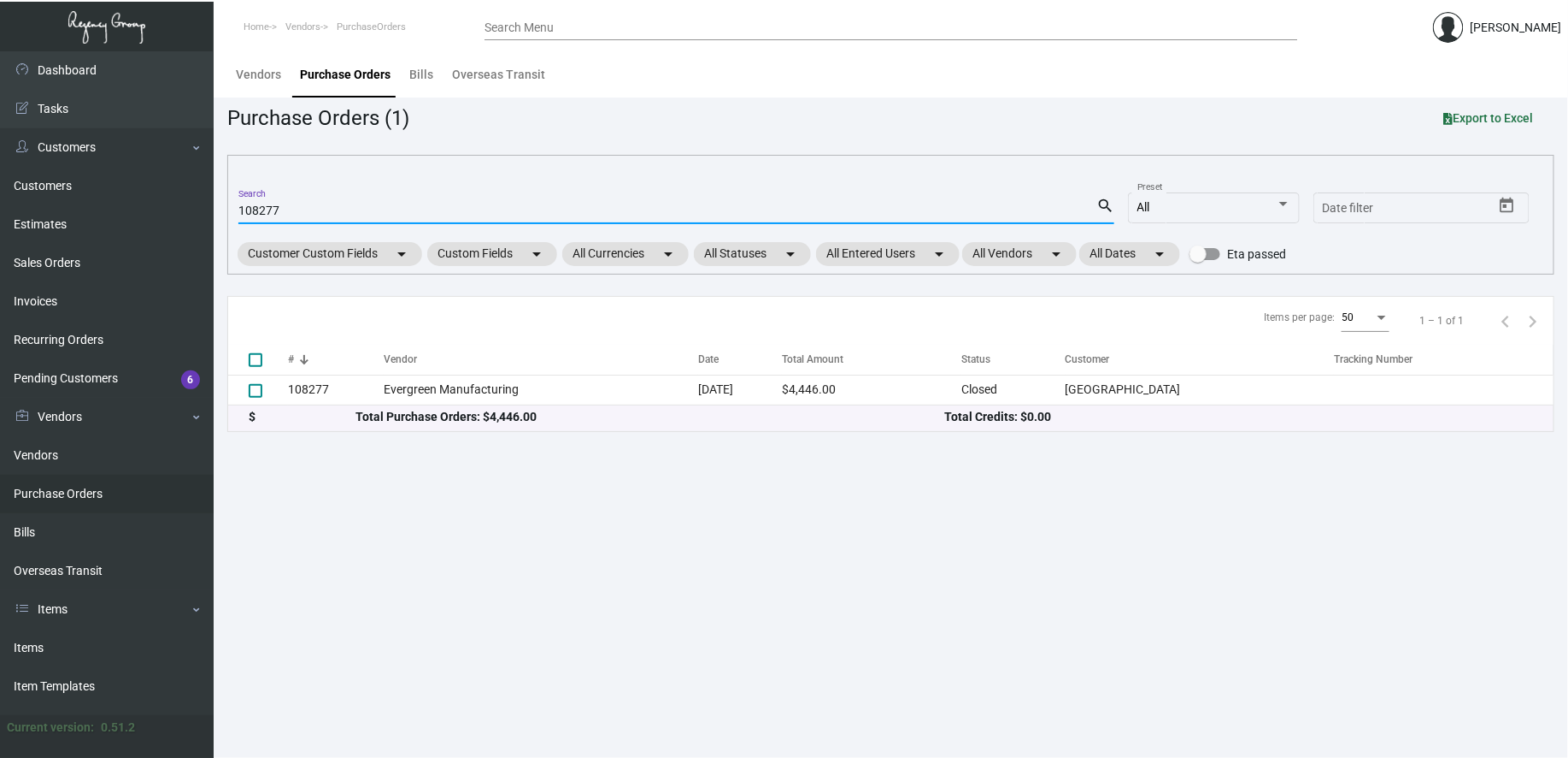
click at [259, 212] on input "108277" at bounding box center [668, 212] width 858 height 14
type input "103175"
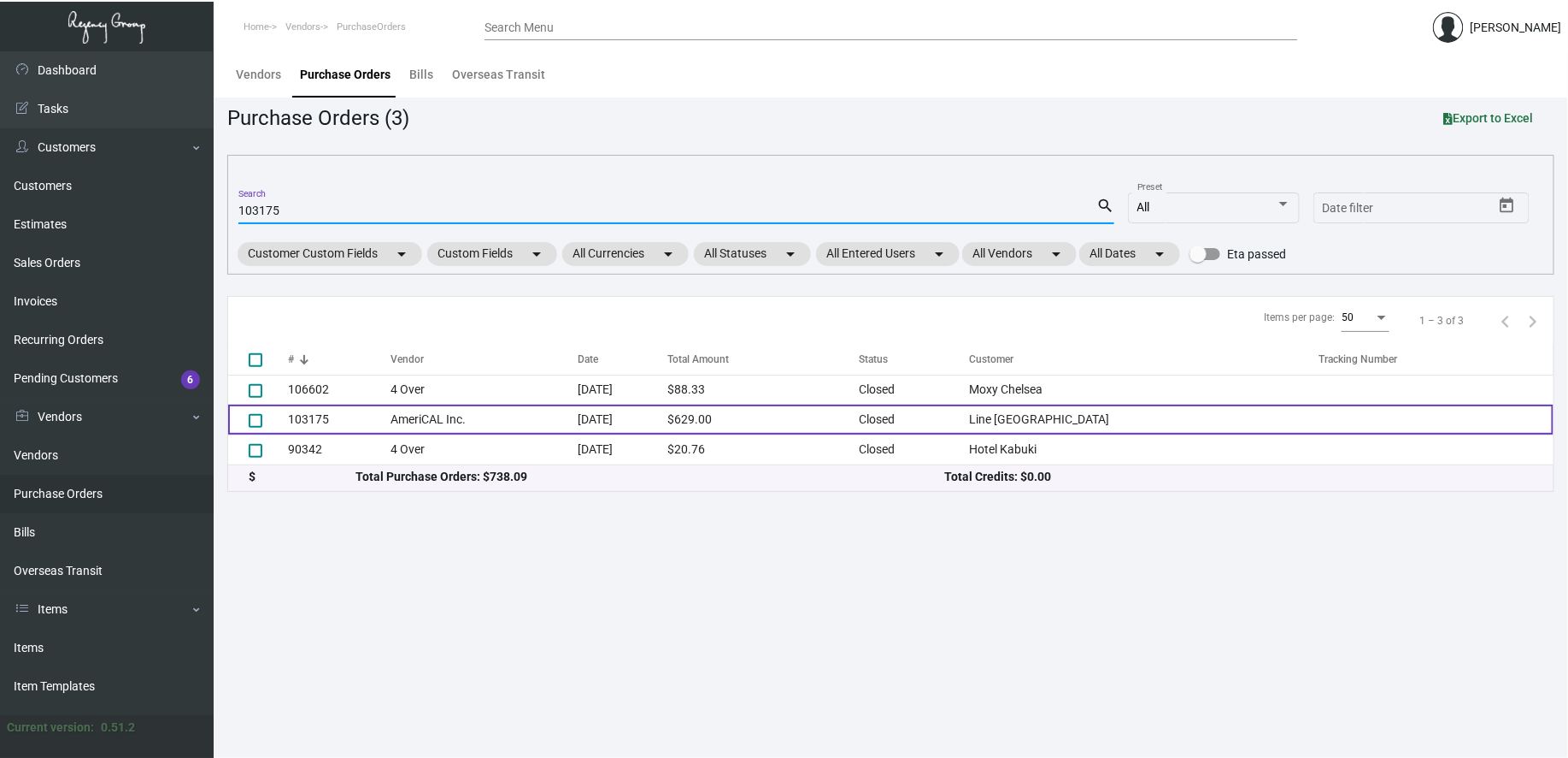
click at [377, 417] on td "103175" at bounding box center [339, 420] width 102 height 30
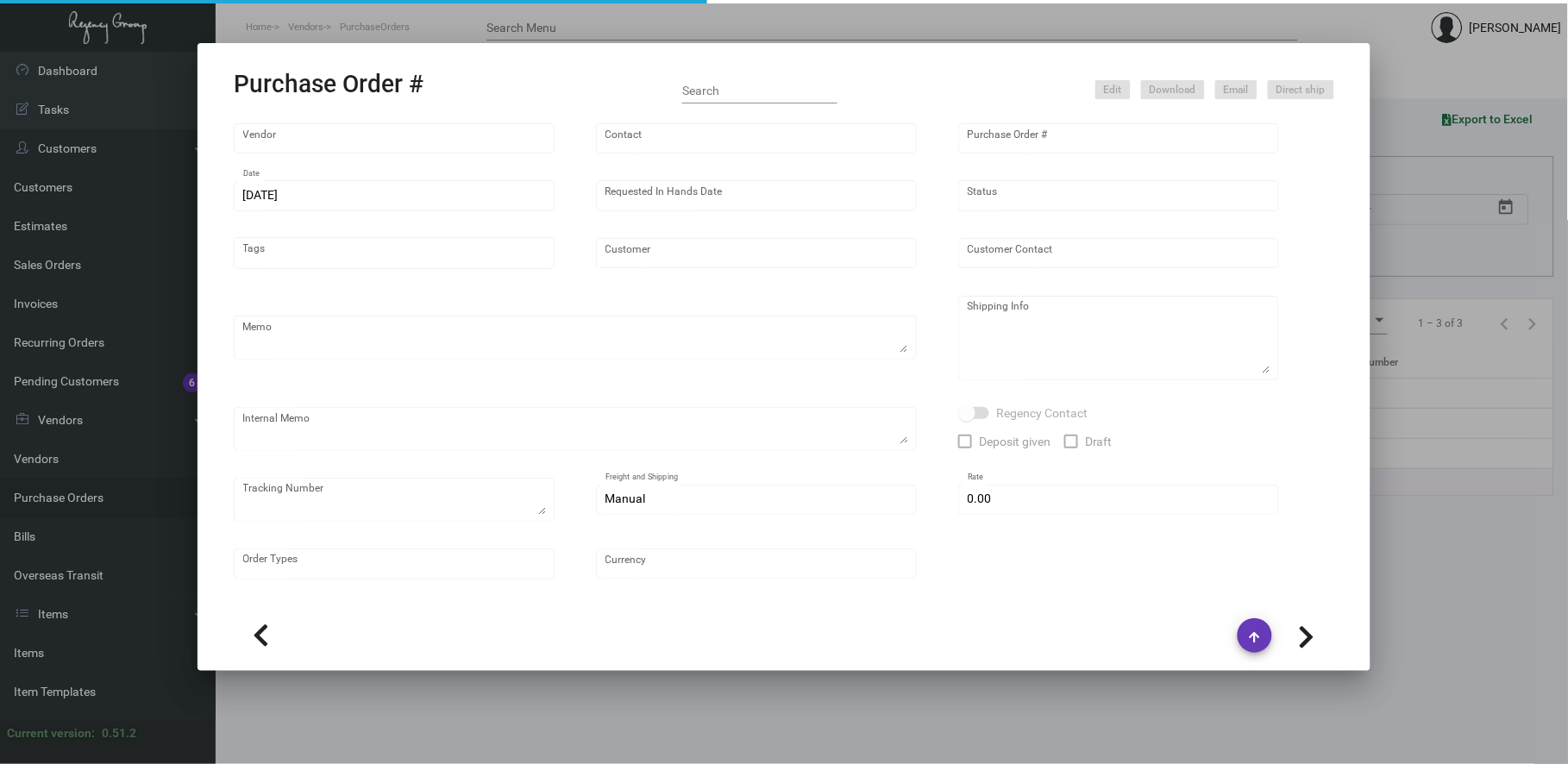
type input "AmeriCAL Inc."
type input "Send Orders"
type input "103175"
type input "[DATE]"
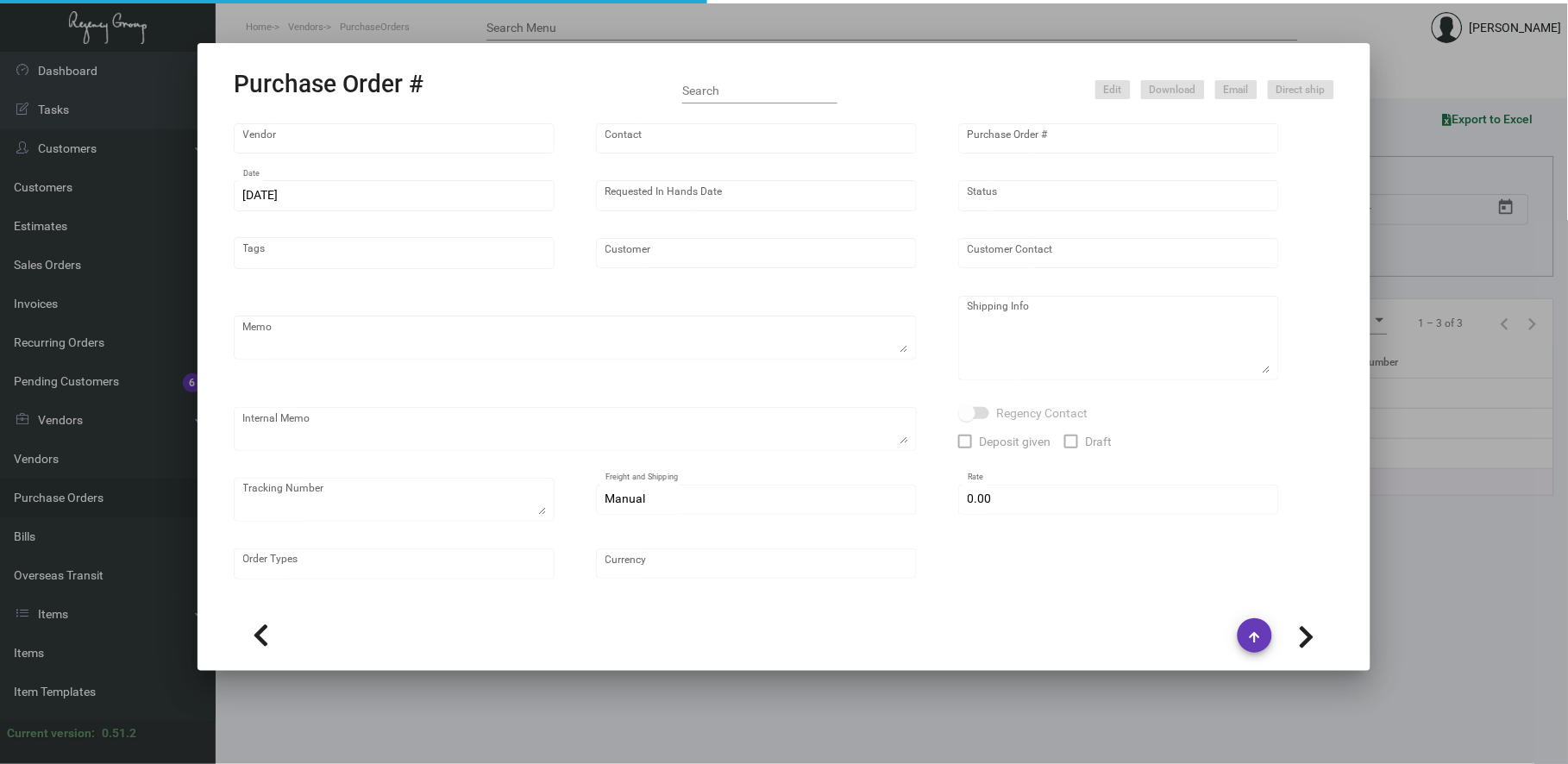
type input "Line [GEOGRAPHIC_DATA]"
type textarea "PLEASE SEND PDF PROOFS TO OUR ART TEAM ; [EMAIL_ADDRESS][DOMAIN_NAME] WITH ME I…"
type textarea "Regency Group NJ - [PERSON_NAME] [STREET_ADDRESS]"
type textarea "1.16 - Order confirmation received, Vendors order # is 1092555. [DATE] Shipped …"
checkbox input "true"
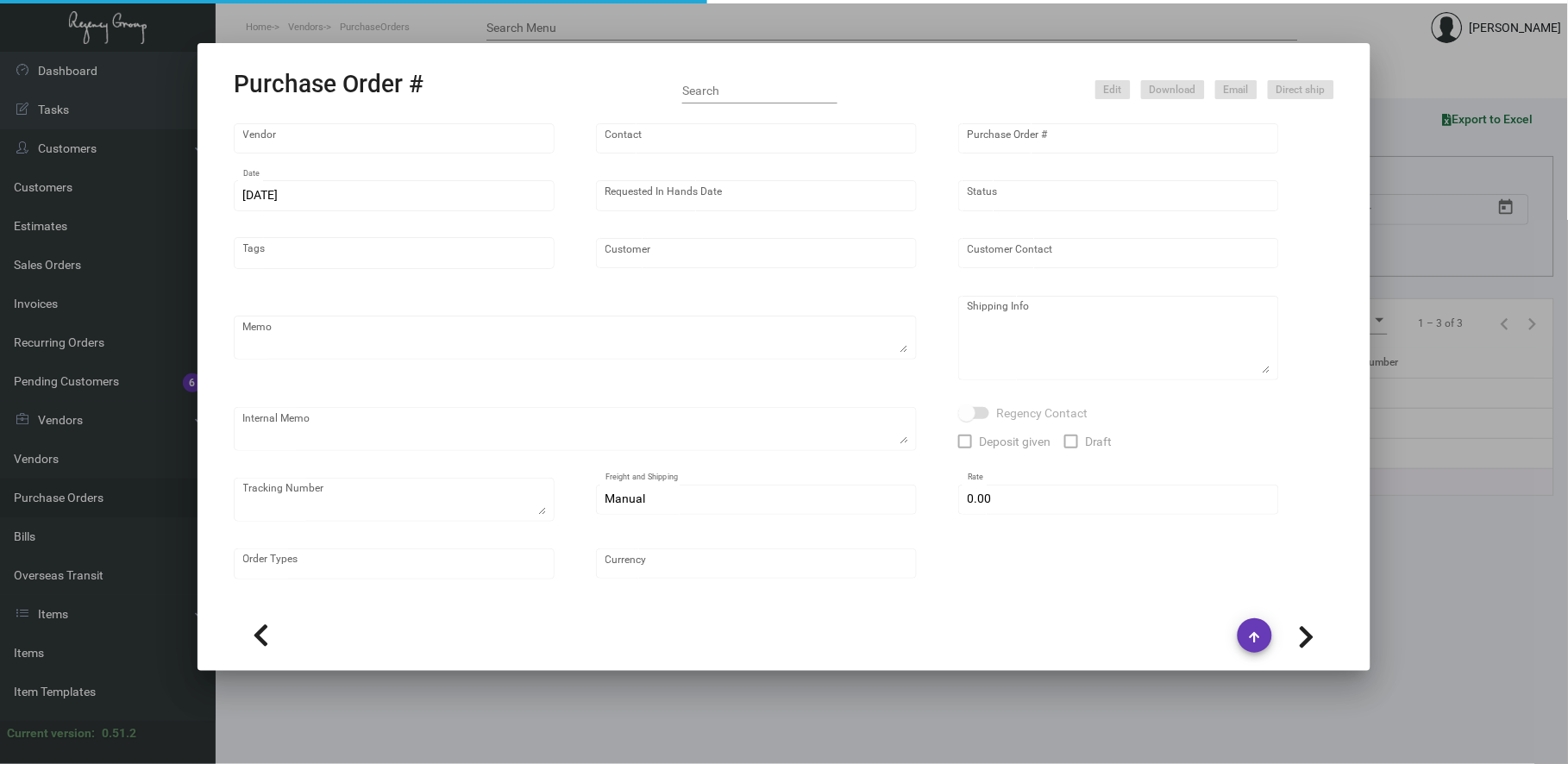
type input "$ 0.00"
type input "United States Dollar $"
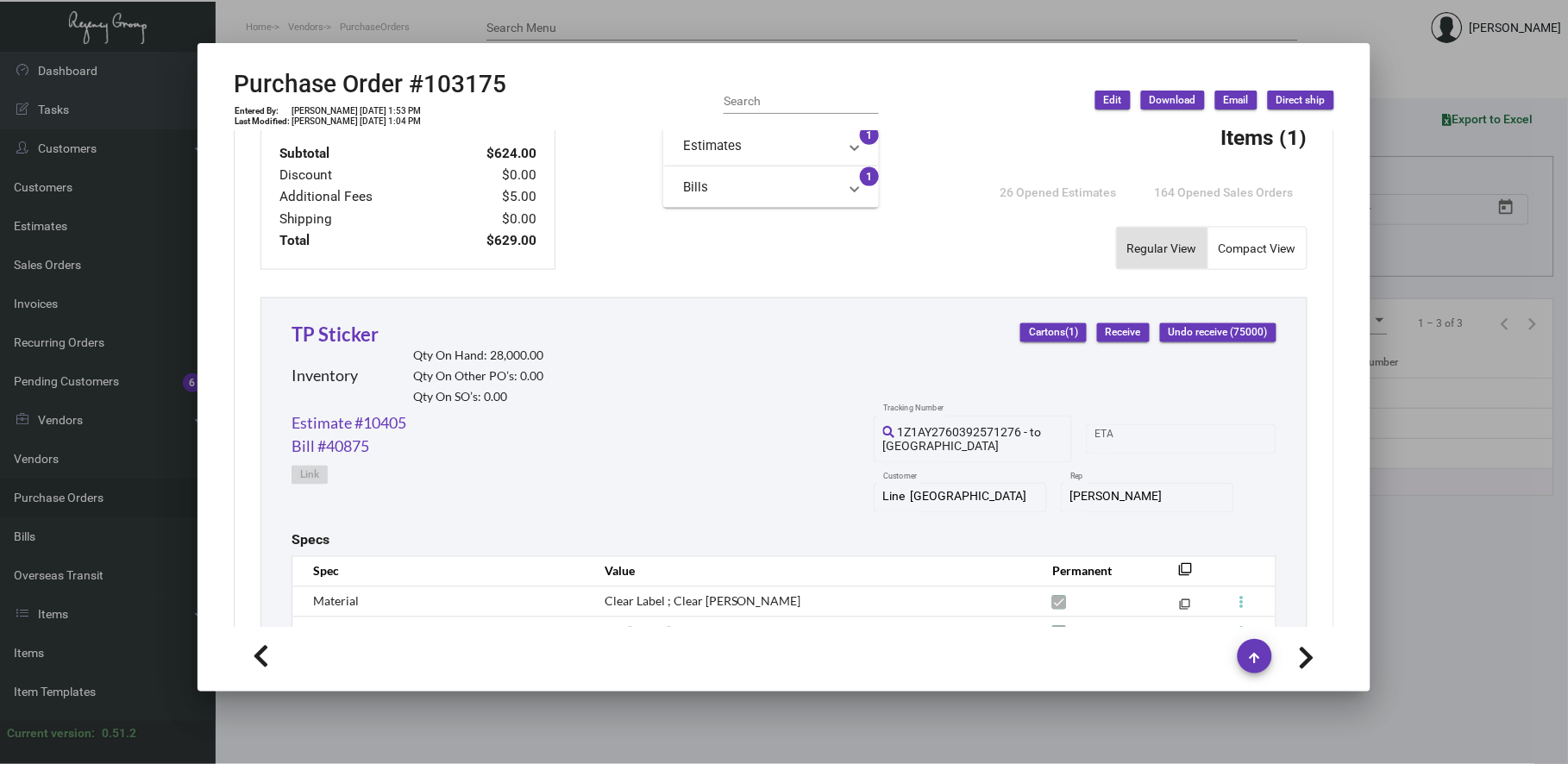
scroll to position [797, 0]
